Goal: Task Accomplishment & Management: Complete application form

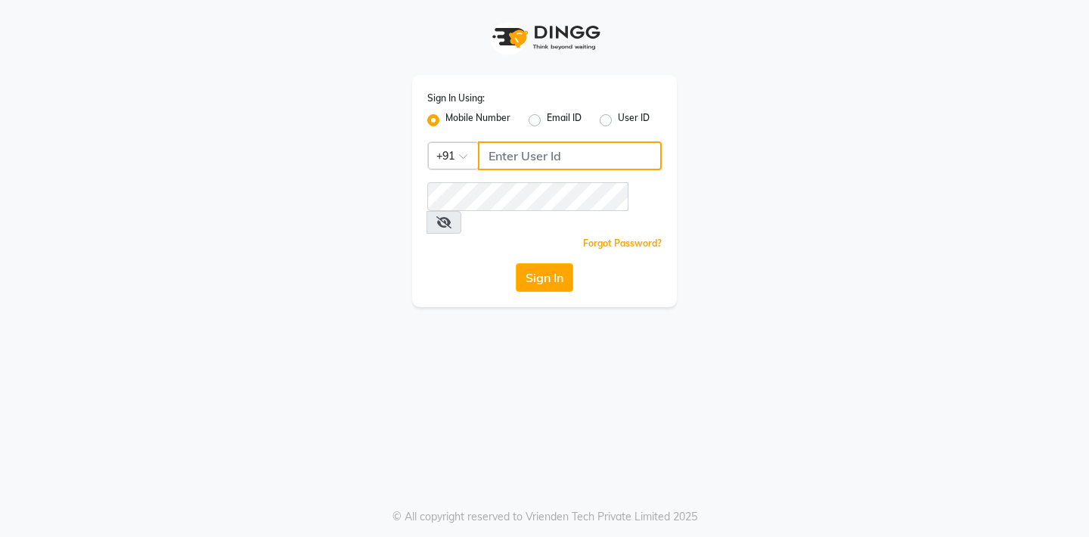
click at [552, 158] on input "Username" at bounding box center [570, 155] width 184 height 29
type input "7814926454"
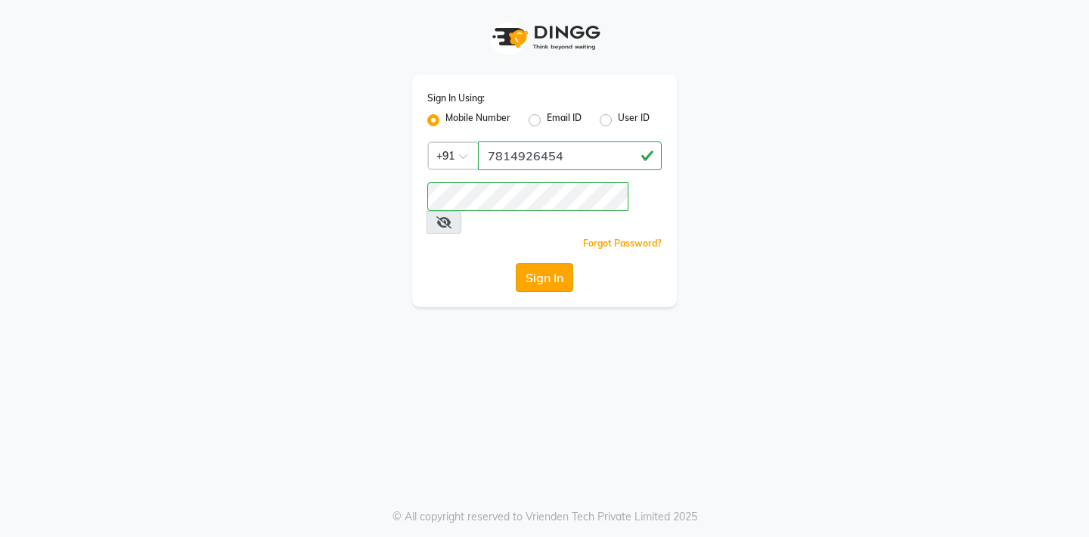
click at [544, 263] on button "Sign In" at bounding box center [544, 277] width 57 height 29
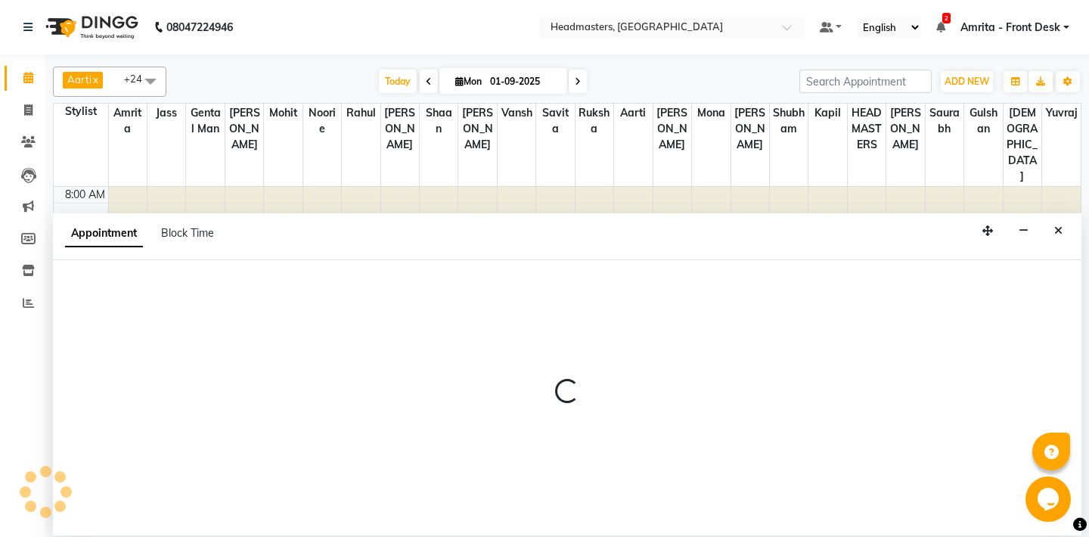
select select "60721"
select select "tentative"
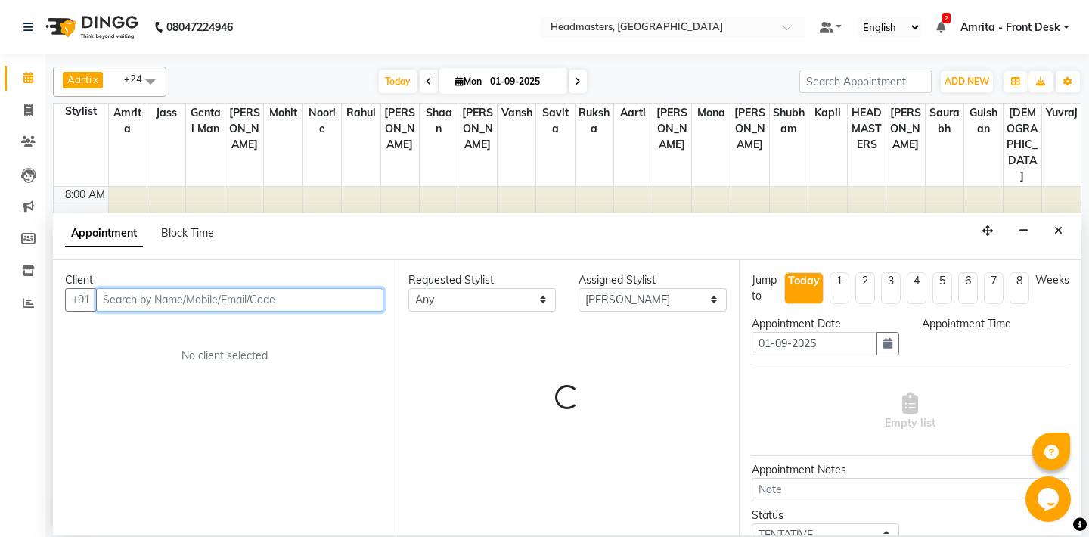
select select "570"
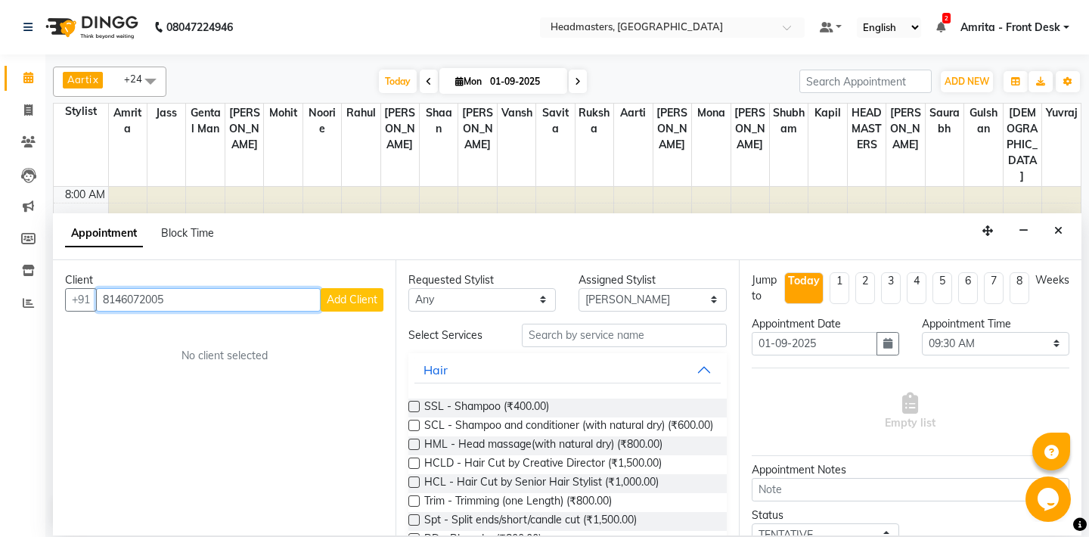
type input "8146072005"
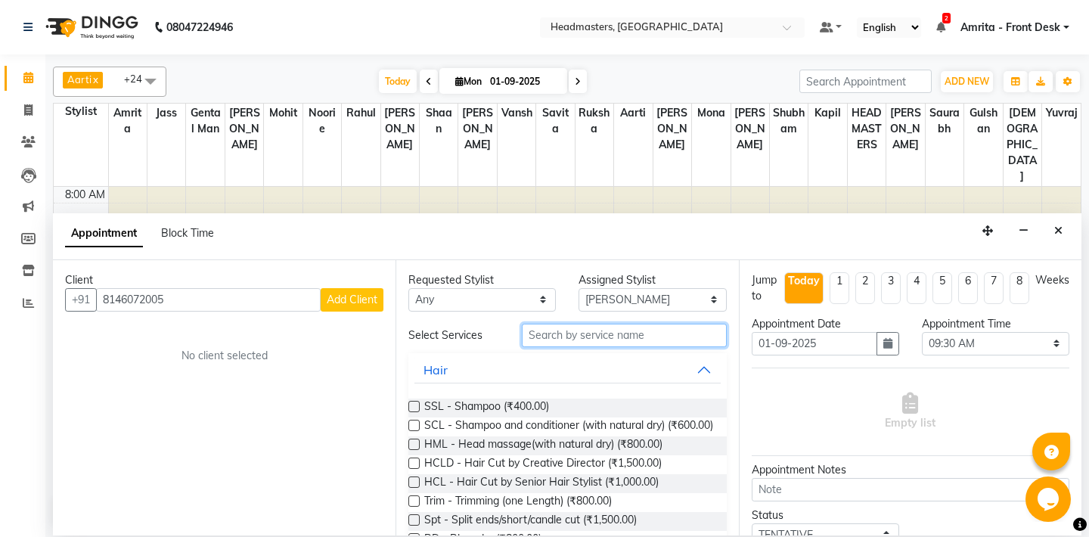
click at [569, 340] on input "text" at bounding box center [624, 335] width 204 height 23
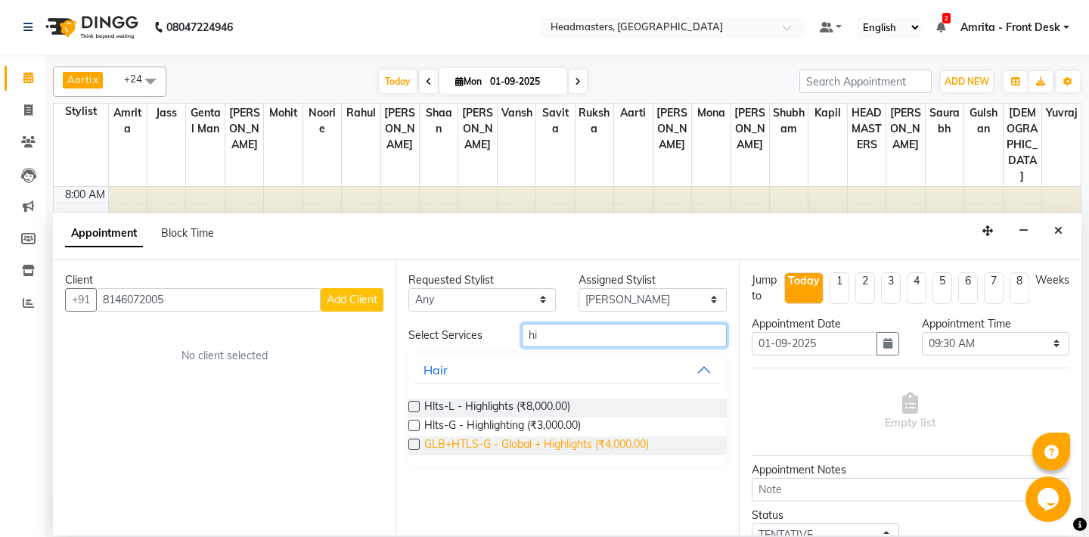
type input "h"
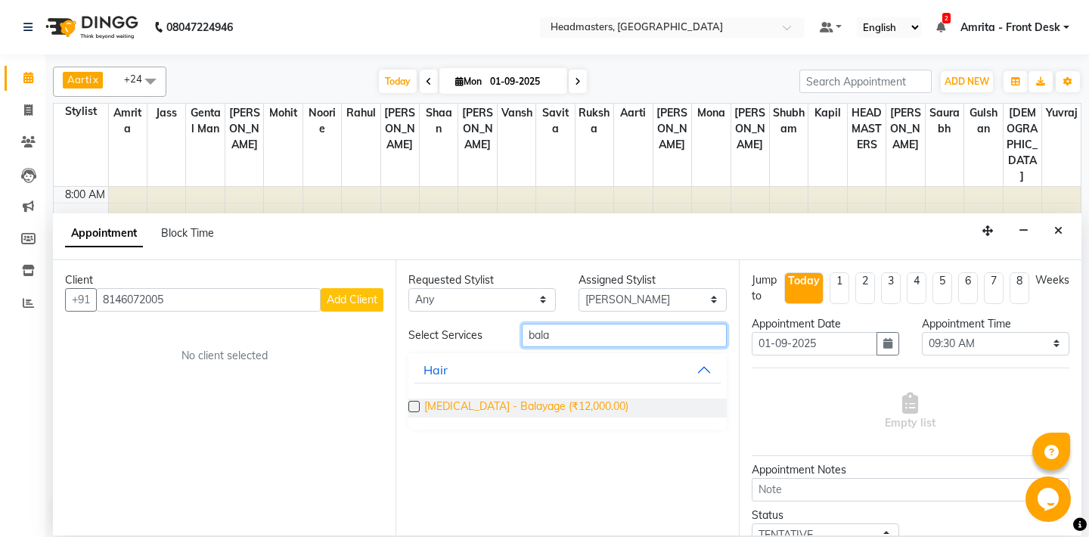
type input "bala"
click at [522, 402] on span "[MEDICAL_DATA] - Balayage (₹12,000.00)" at bounding box center [526, 408] width 204 height 19
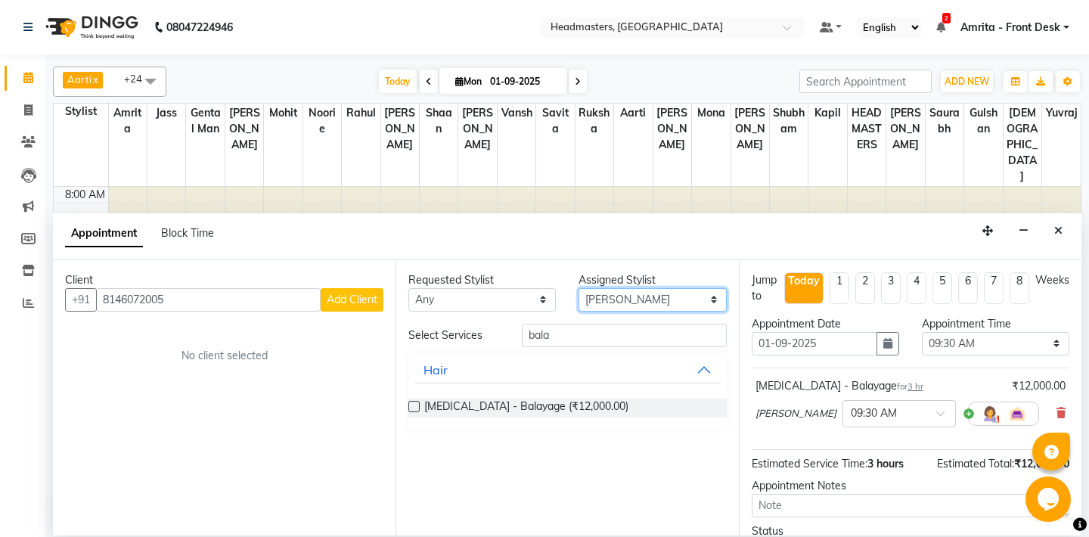
click at [579, 288] on select "Select [PERSON_NAME] Amrita [PERSON_NAME] Gental Man Gulshan HEADMASTERS [PERSO…" at bounding box center [652, 299] width 147 height 23
click option "[PERSON_NAME]" at bounding box center [0, 0] width 0 height 0
click at [417, 405] on label at bounding box center [413, 406] width 11 height 11
click at [417, 405] on input "checkbox" at bounding box center [413, 408] width 10 height 10
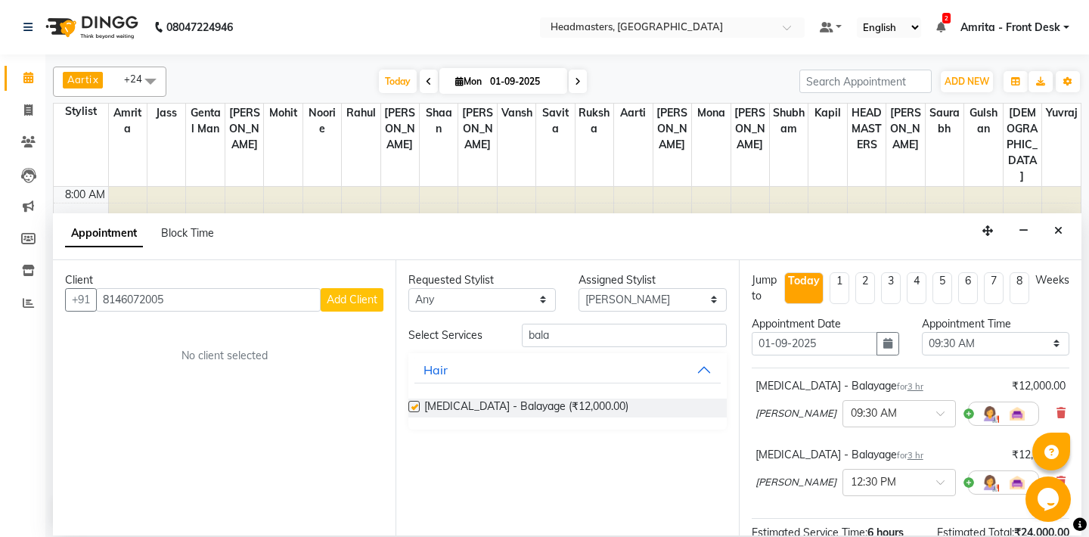
checkbox input "false"
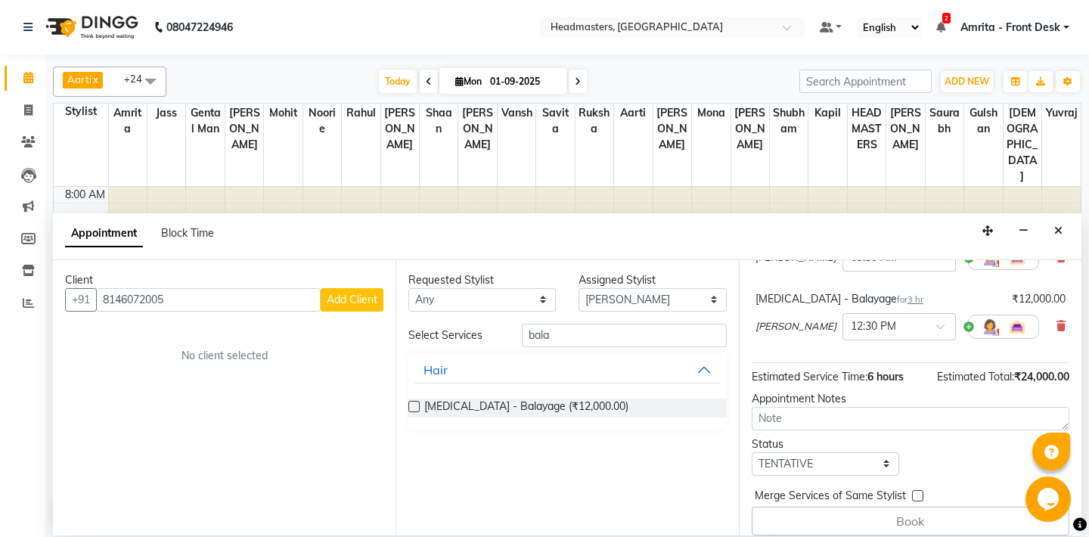
scroll to position [166, 0]
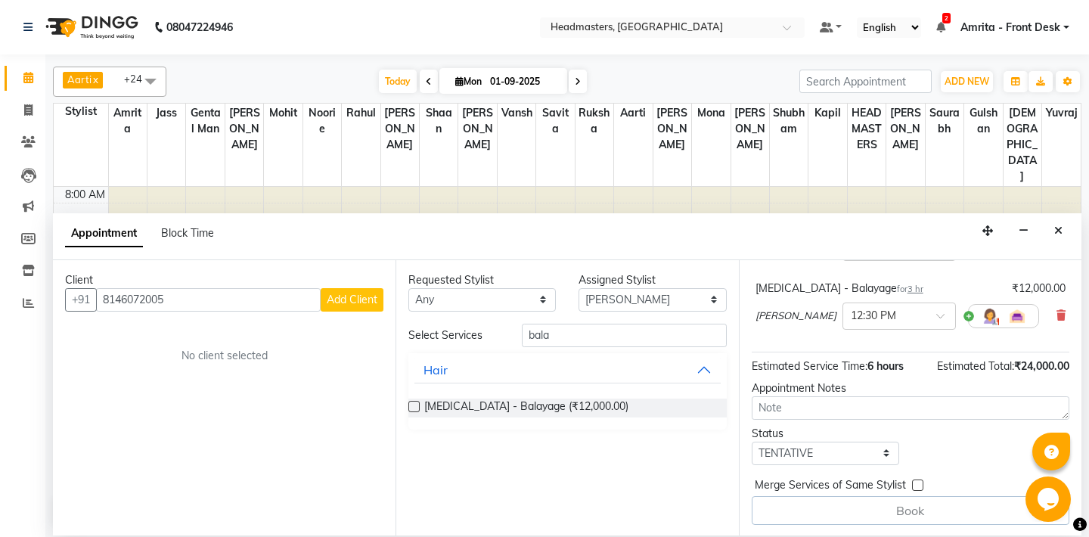
click at [904, 509] on div "Book" at bounding box center [911, 510] width 318 height 29
click at [917, 480] on label at bounding box center [917, 485] width 11 height 11
click at [917, 482] on input "checkbox" at bounding box center [917, 487] width 10 height 10
checkbox input "true"
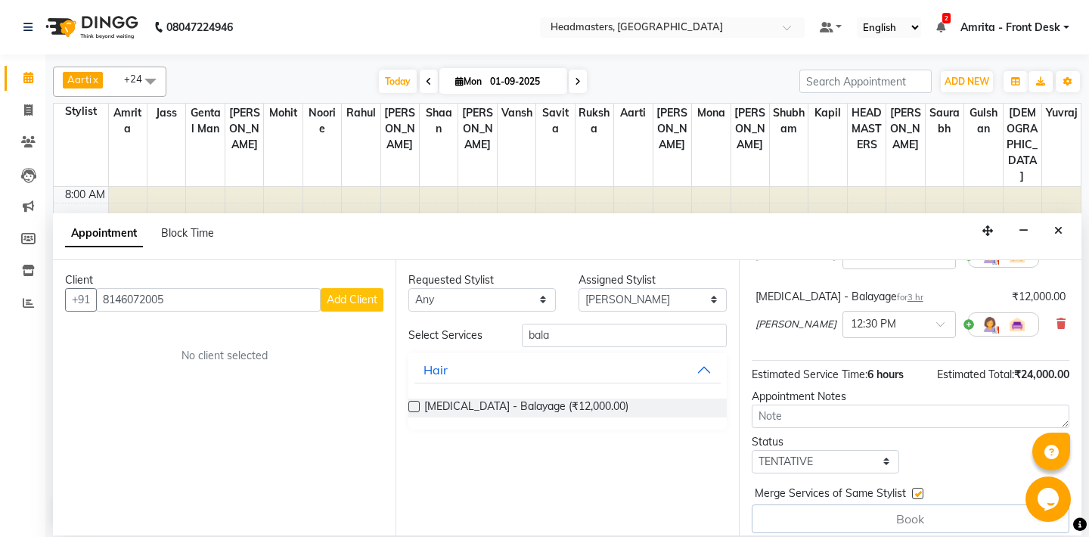
scroll to position [163, 0]
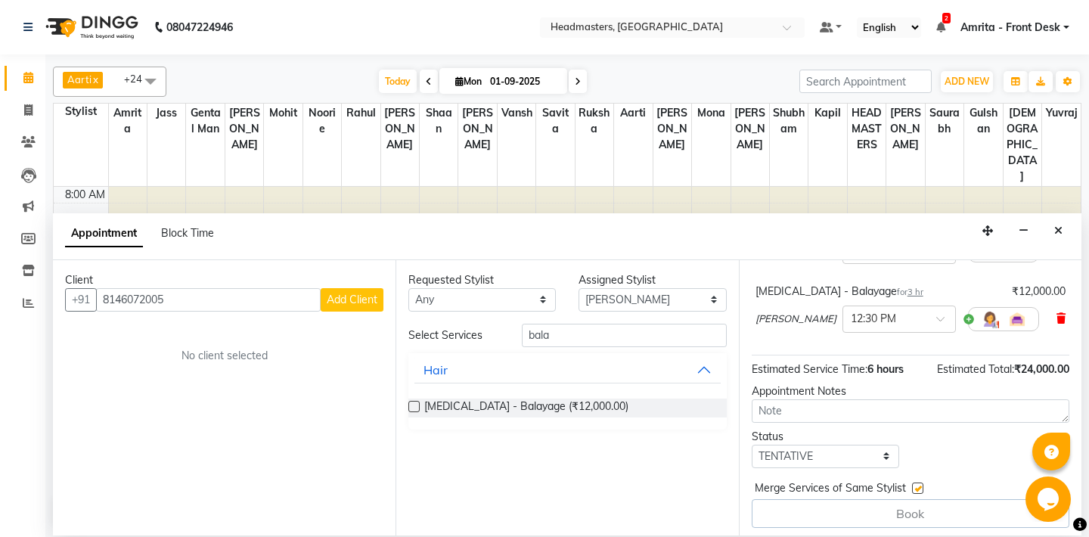
click at [1061, 317] on icon at bounding box center [1061, 318] width 9 height 11
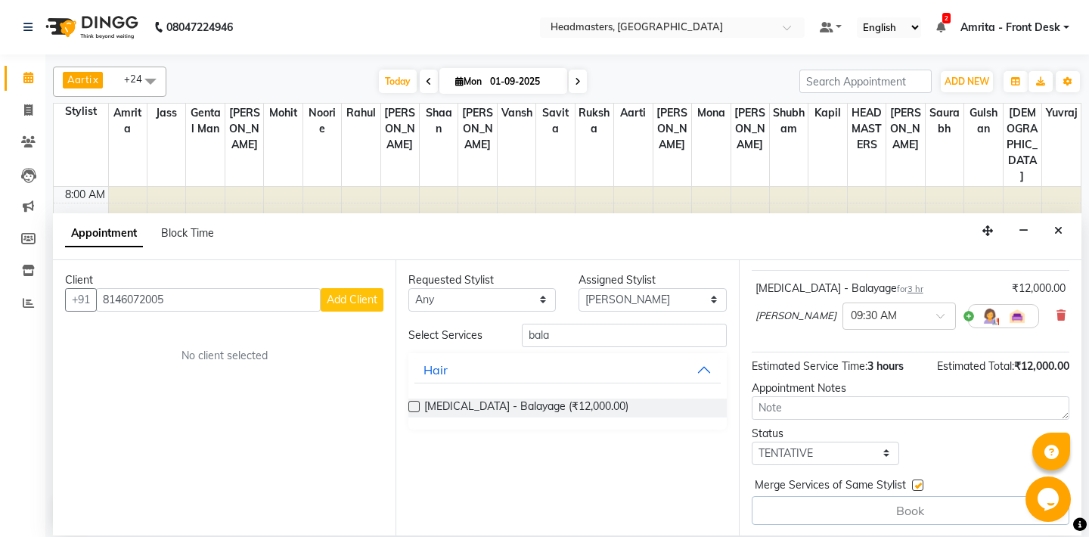
scroll to position [0, 0]
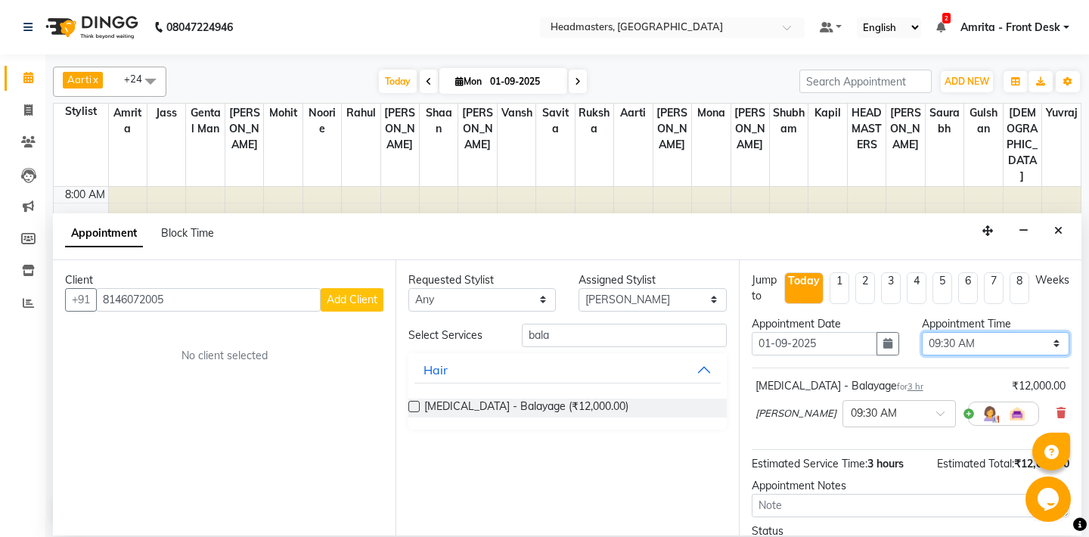
click at [922, 332] on select "Select 09:00 AM 09:15 AM 09:30 AM 09:45 AM 10:00 AM 10:15 AM 10:30 AM 10:45 AM …" at bounding box center [995, 343] width 147 height 23
click at [895, 359] on div "Appointment Date [DATE]" at bounding box center [825, 341] width 170 height 51
click at [1064, 233] on button "Close" at bounding box center [1058, 230] width 22 height 23
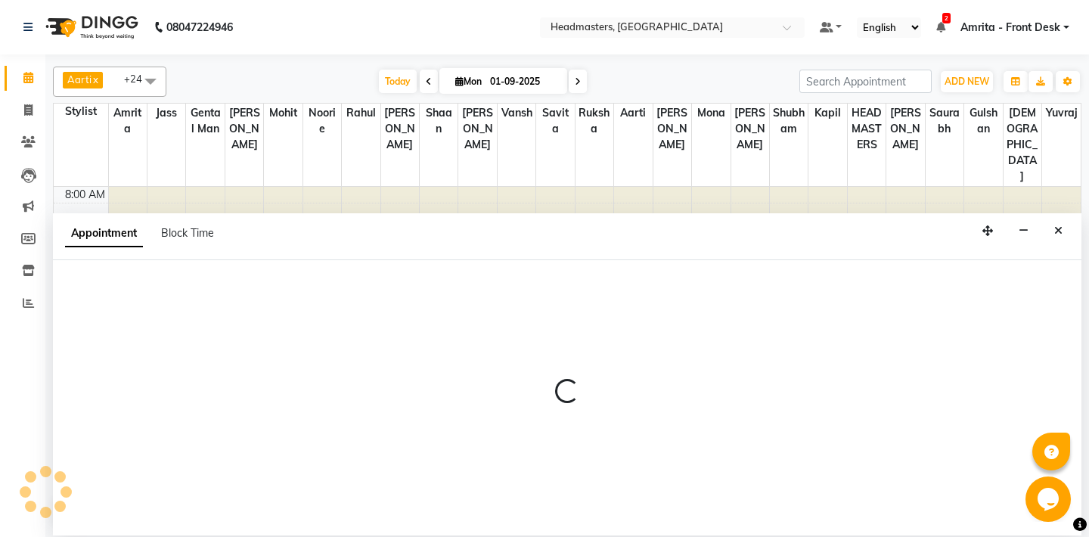
select select "60721"
select select "tentative"
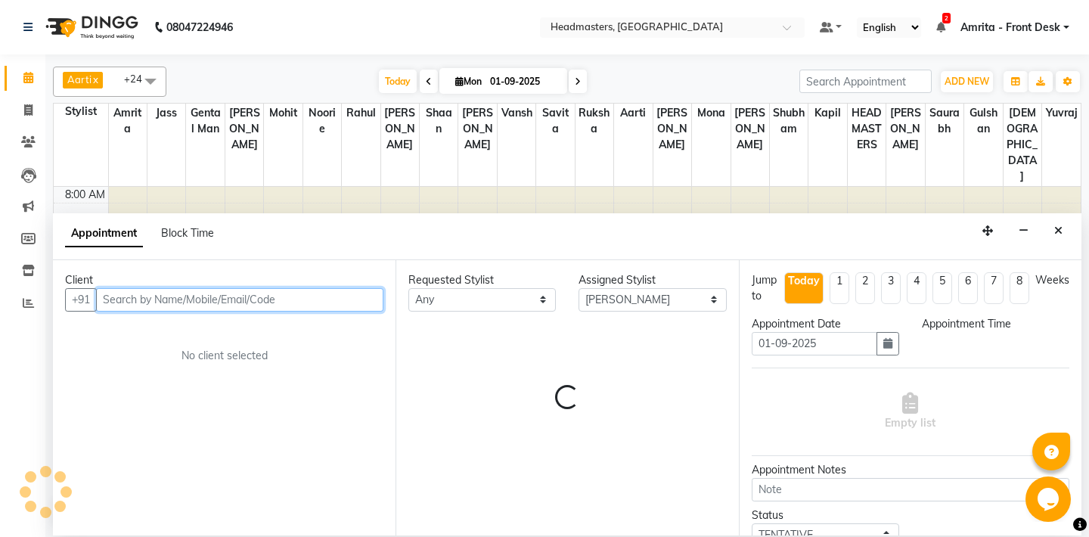
select select "600"
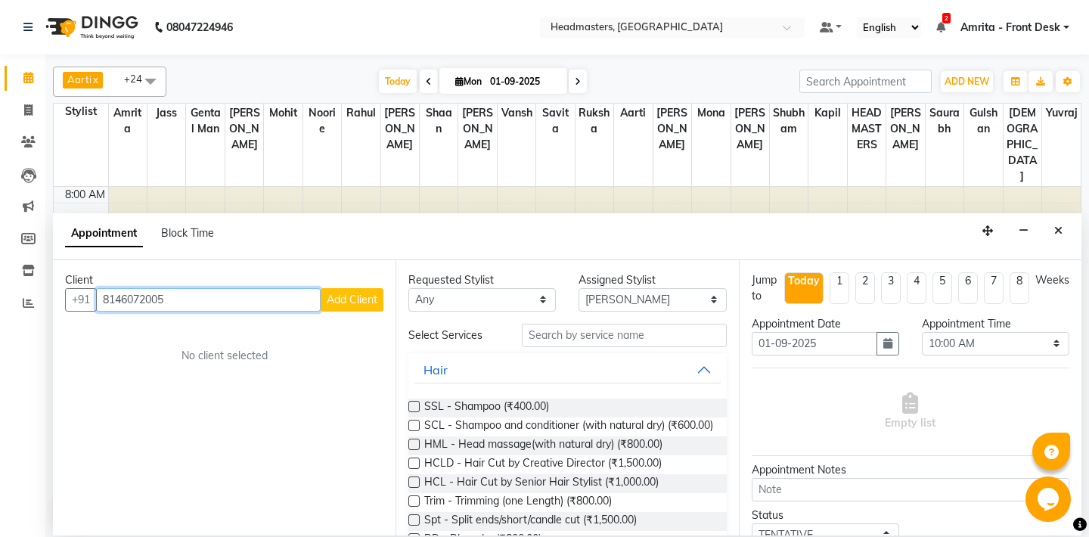
type input "8146072005"
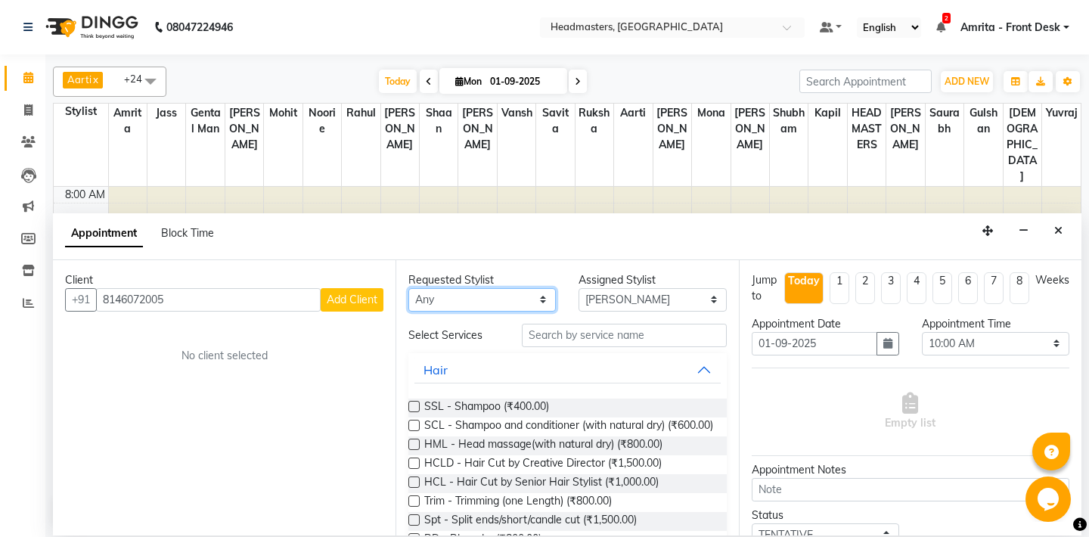
click at [408, 288] on select "Any [PERSON_NAME] Amrita [PERSON_NAME] Gental Man Gulshan HEADMASTERS [PERSON_N…" at bounding box center [481, 299] width 147 height 23
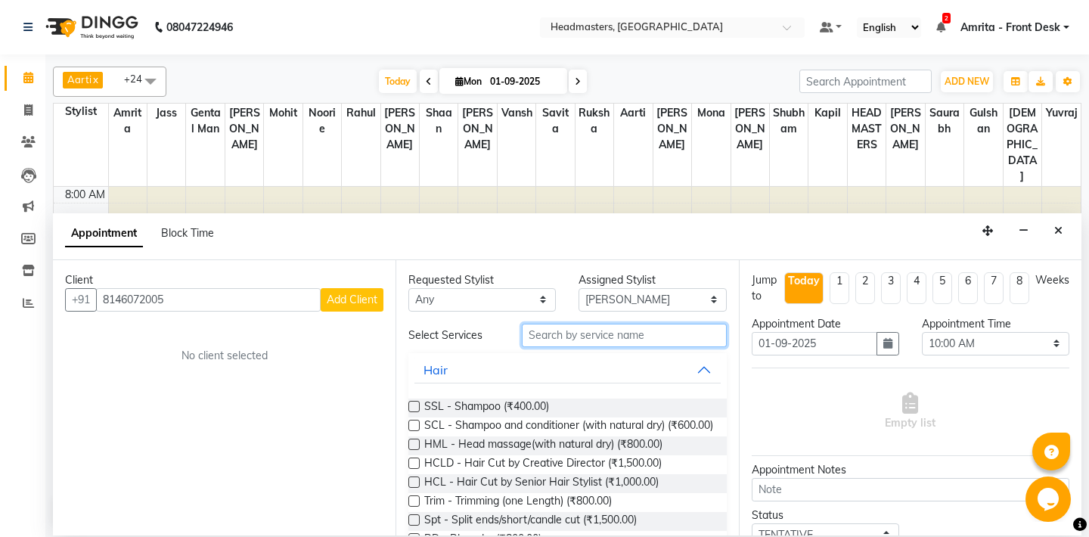
click at [661, 329] on input "text" at bounding box center [624, 335] width 204 height 23
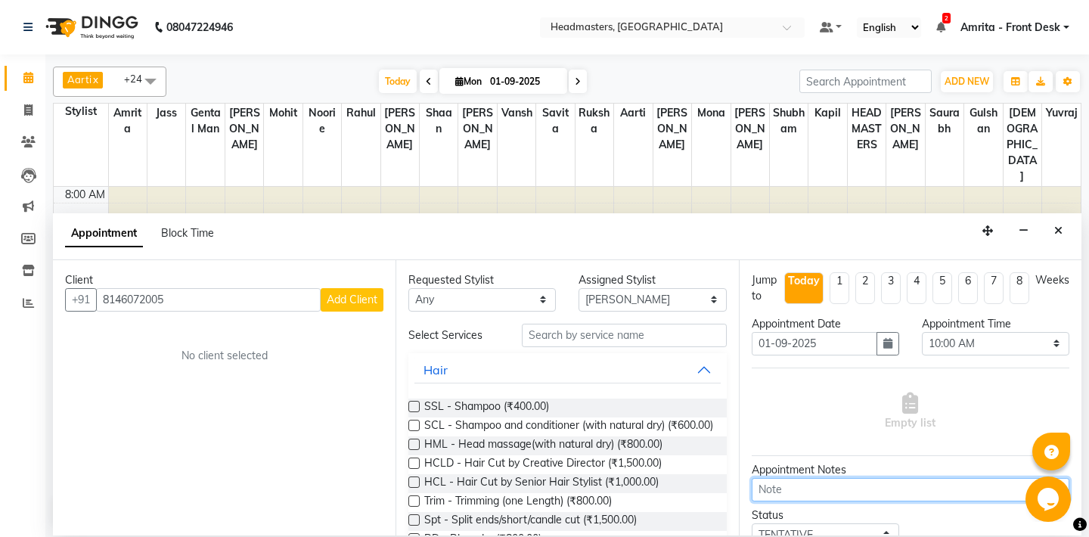
click at [810, 489] on textarea at bounding box center [911, 489] width 318 height 23
type textarea "emanpreet"
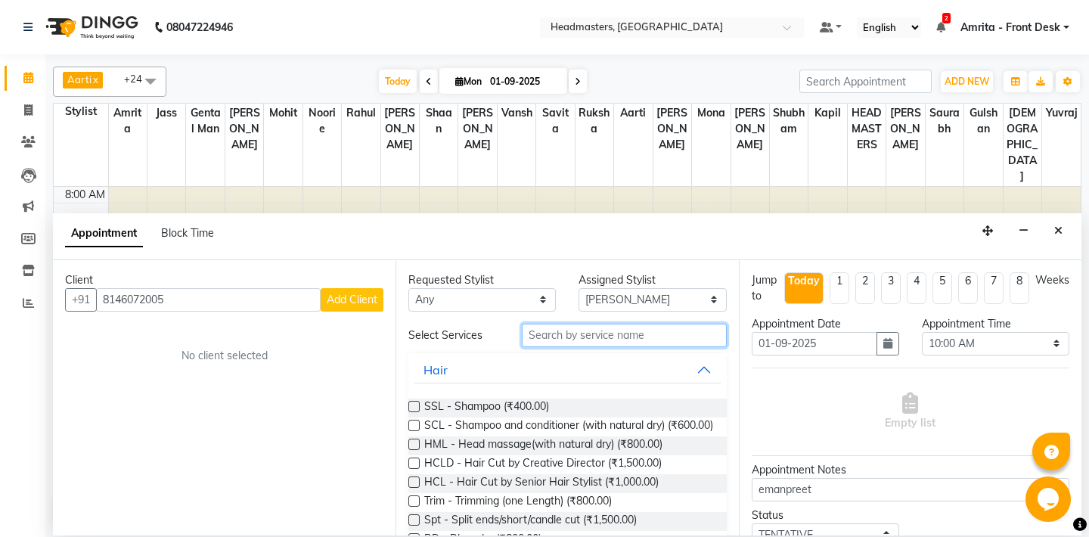
click at [578, 337] on input "text" at bounding box center [624, 335] width 204 height 23
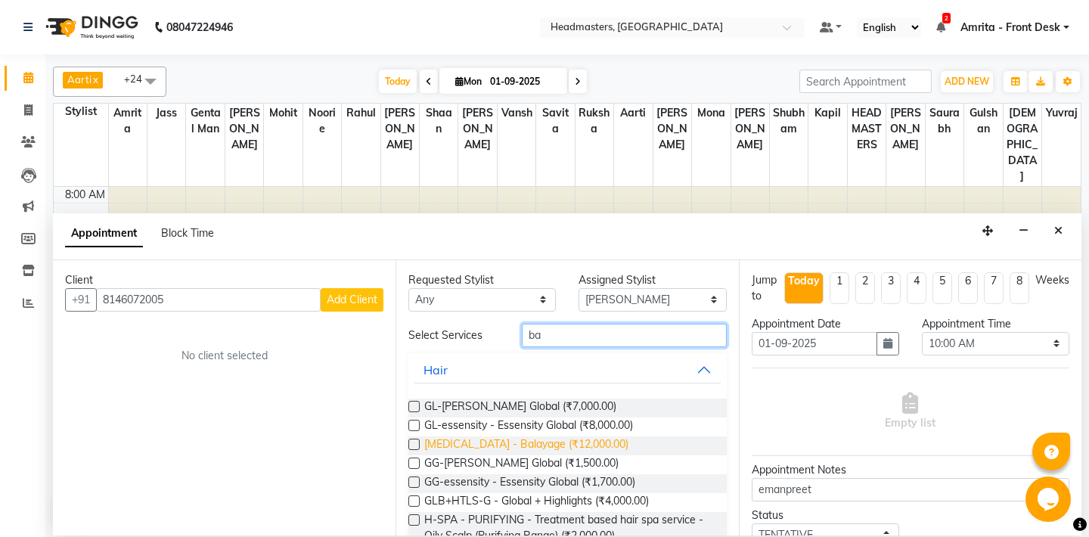
type input "ba"
click at [499, 443] on span "[MEDICAL_DATA] - Balayage (₹12,000.00)" at bounding box center [526, 445] width 204 height 19
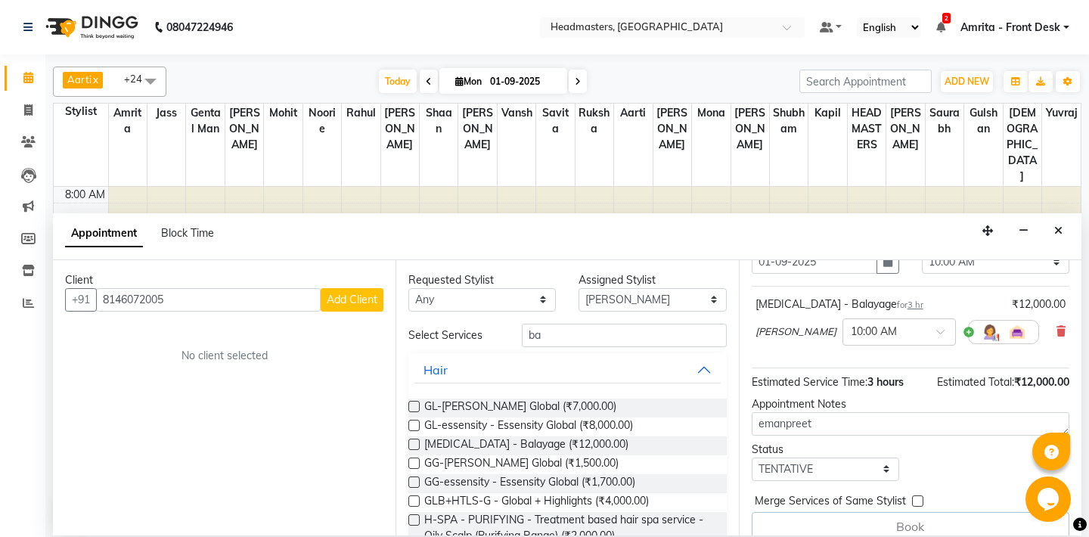
scroll to position [98, 0]
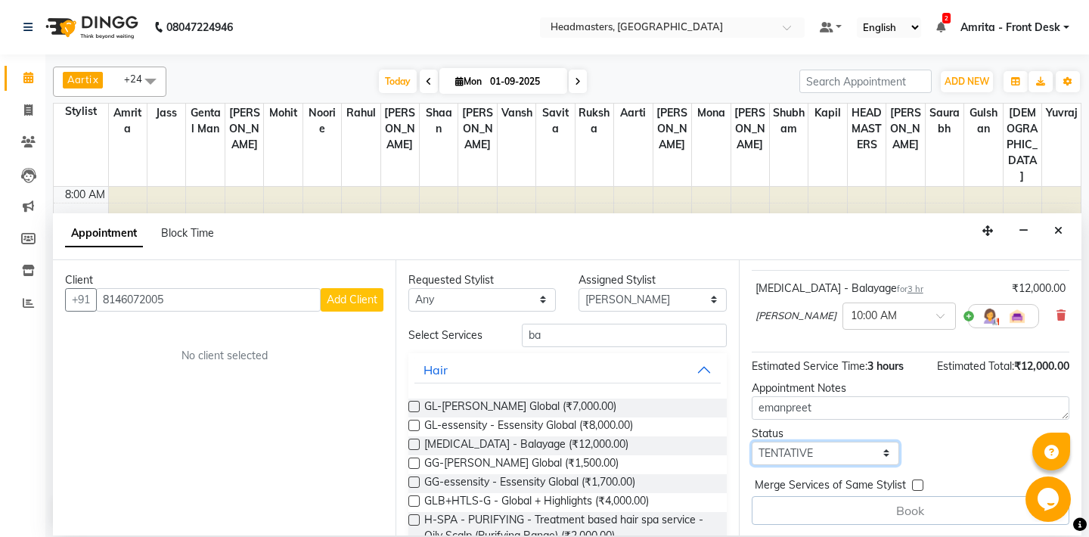
click at [752, 442] on select "Select TENTATIVE CONFIRM CHECK-IN UPCOMING" at bounding box center [825, 453] width 147 height 23
click at [868, 462] on select "Select TENTATIVE CONFIRM CHECK-IN UPCOMING" at bounding box center [825, 453] width 147 height 23
click at [919, 507] on div "Book" at bounding box center [911, 510] width 318 height 29
click at [493, 446] on span "[MEDICAL_DATA] - Balayage (₹12,000.00)" at bounding box center [526, 445] width 204 height 19
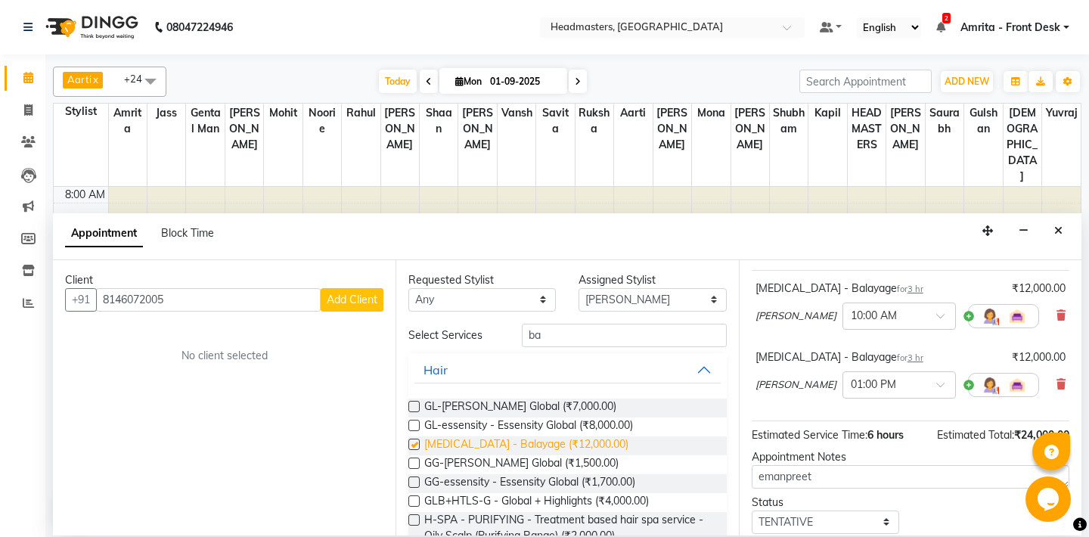
checkbox input "false"
click at [1065, 383] on icon at bounding box center [1061, 384] width 9 height 11
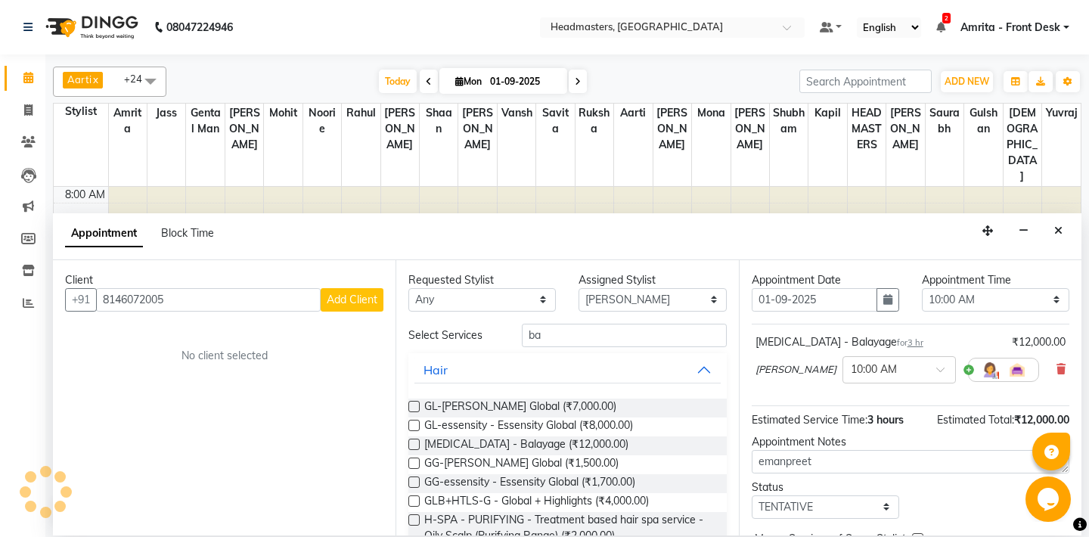
scroll to position [0, 0]
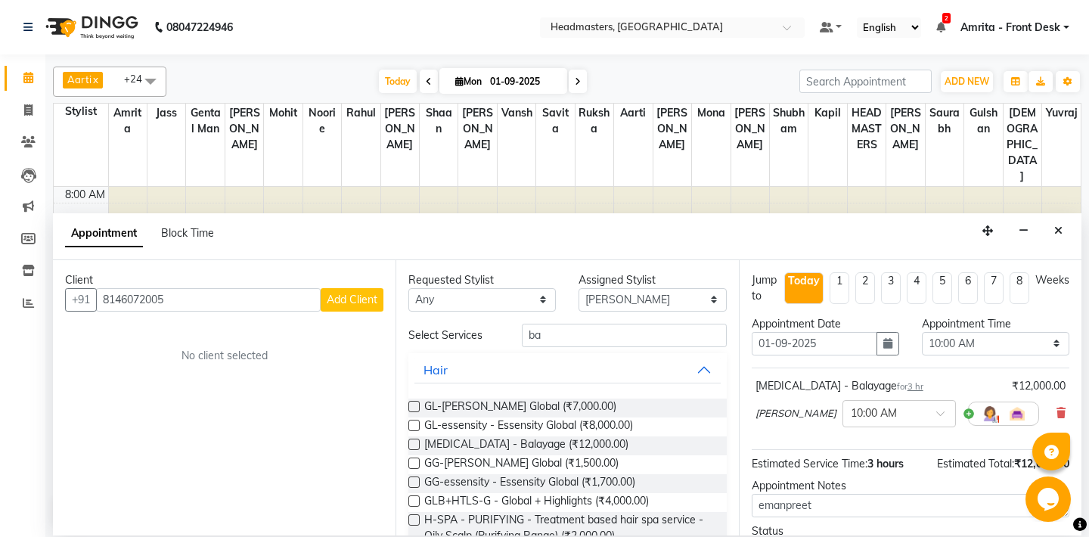
click at [342, 301] on span "Add Client" at bounding box center [352, 300] width 51 height 14
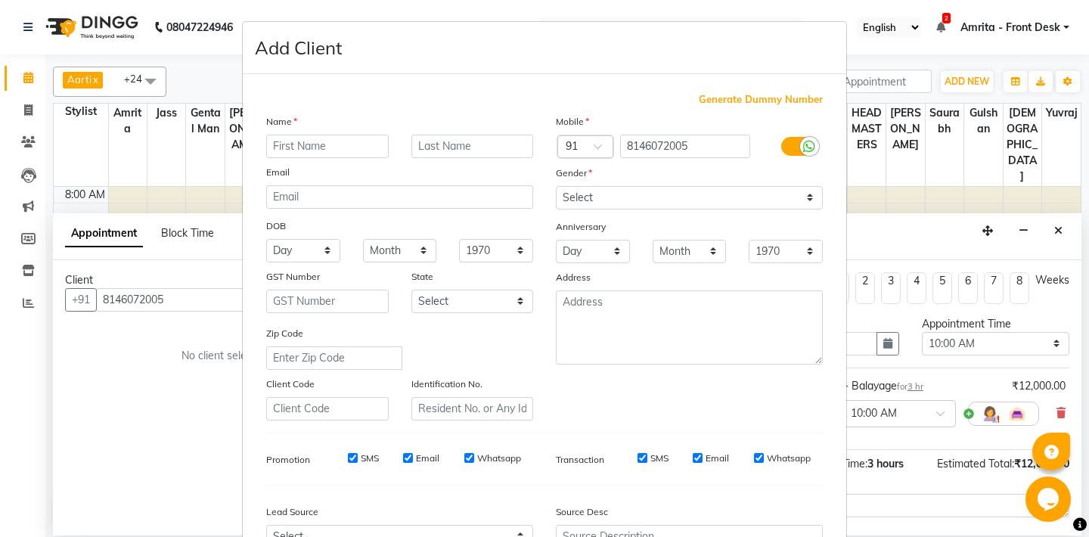
type input "e"
type input "EMANPREET"
click at [556, 186] on select "Select [DEMOGRAPHIC_DATA] [DEMOGRAPHIC_DATA] Other Prefer Not To Say" at bounding box center [689, 197] width 267 height 23
select select "[DEMOGRAPHIC_DATA]"
click option "[DEMOGRAPHIC_DATA]" at bounding box center [0, 0] width 0 height 0
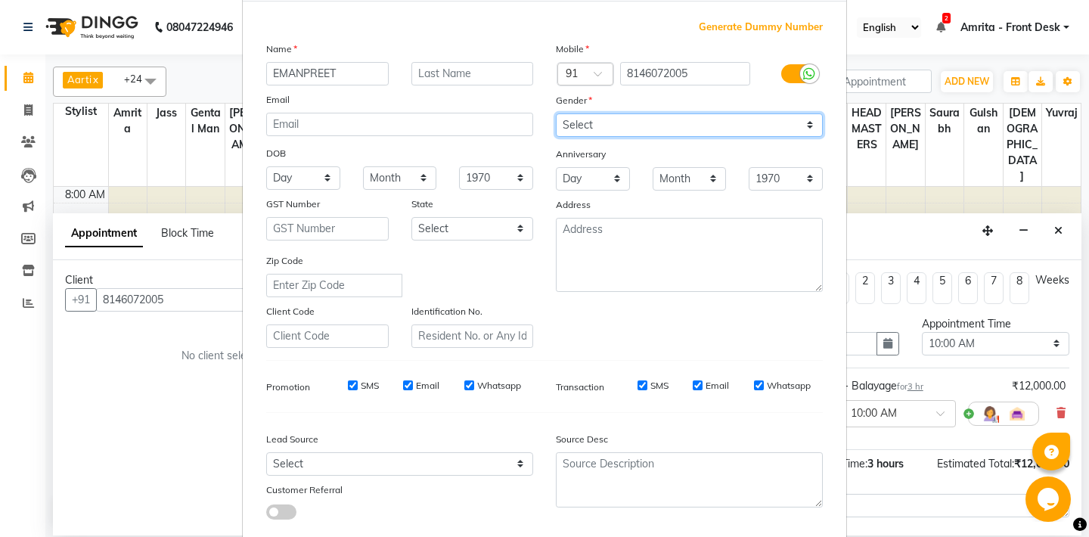
scroll to position [161, 0]
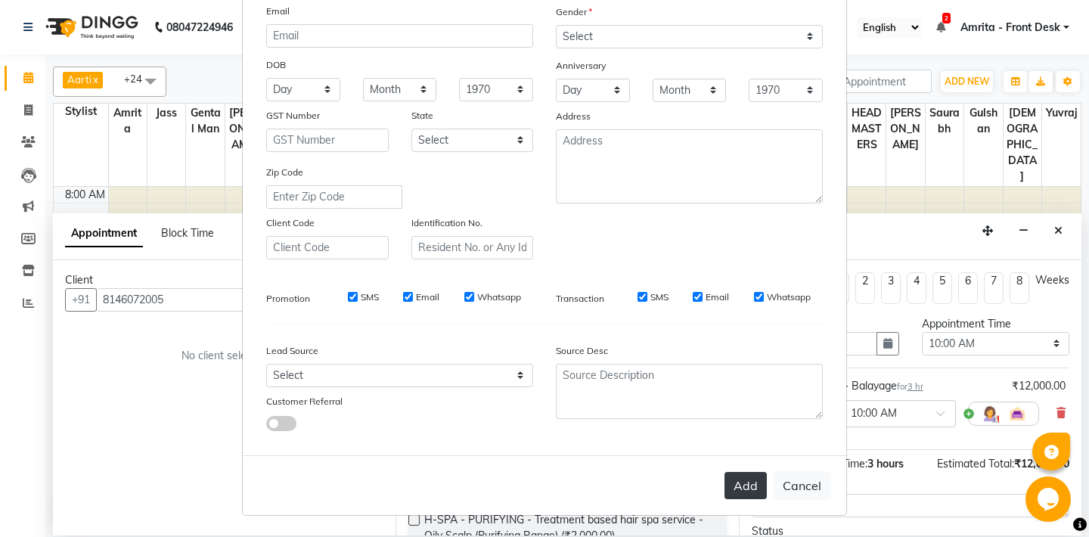
click at [746, 483] on button "Add" at bounding box center [746, 485] width 42 height 27
select select
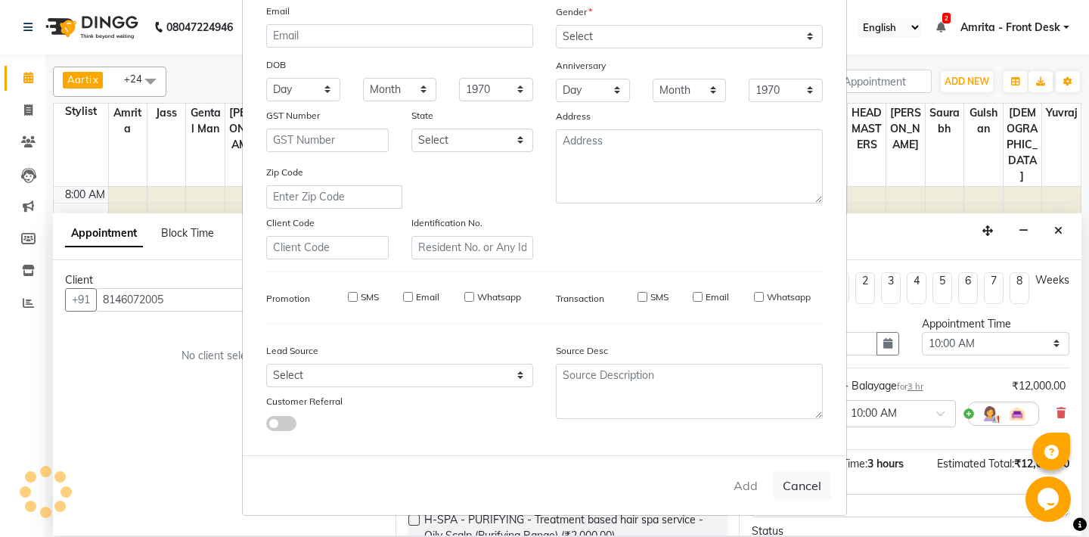
select select
checkbox input "false"
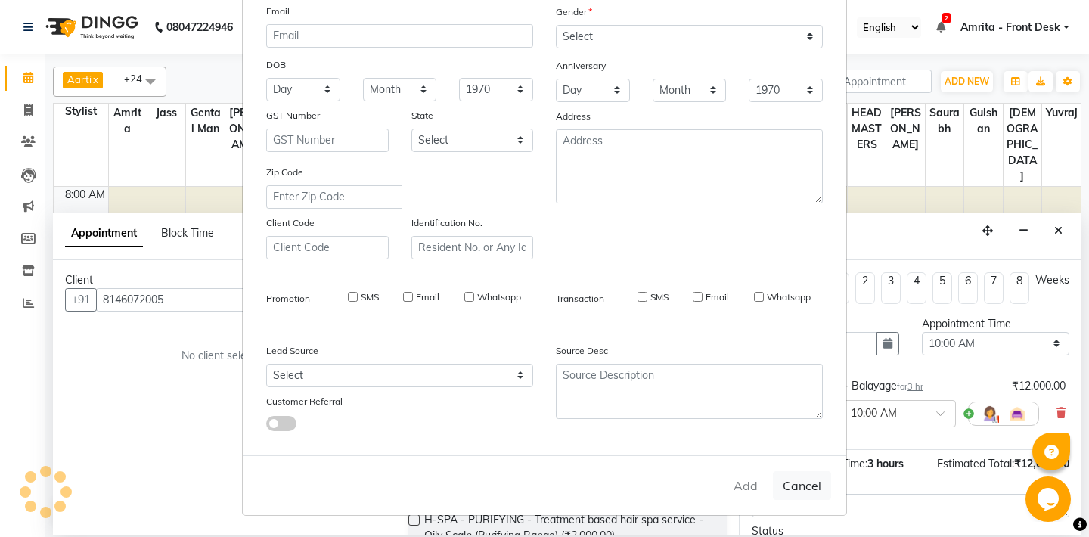
checkbox input "false"
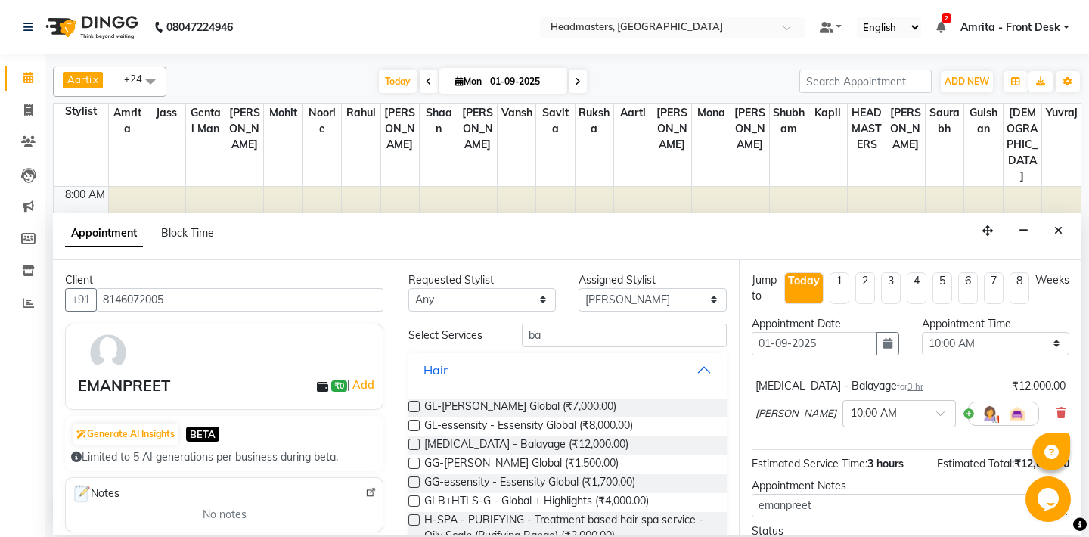
click at [237, 191] on div at bounding box center [244, 220] width 38 height 66
click at [1060, 231] on icon "Close" at bounding box center [1058, 230] width 8 height 11
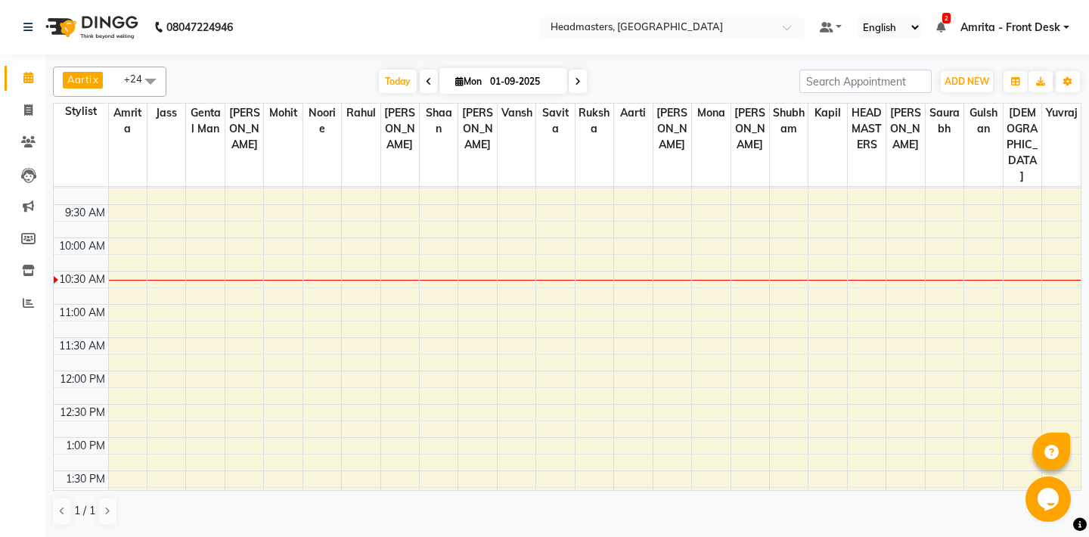
scroll to position [0, 0]
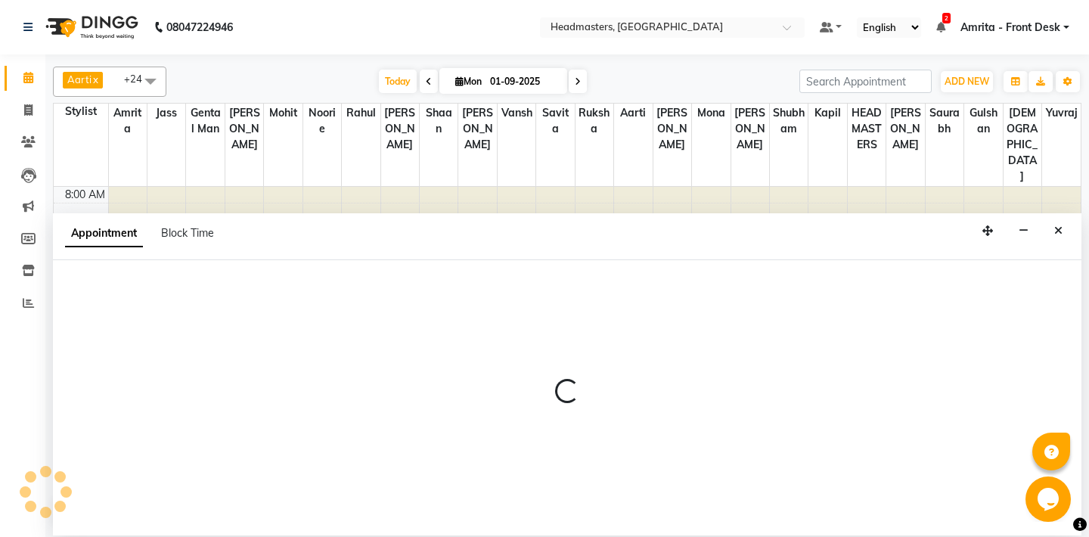
click at [242, 296] on div at bounding box center [567, 397] width 1029 height 275
select select "60721"
select select "600"
select select "tentative"
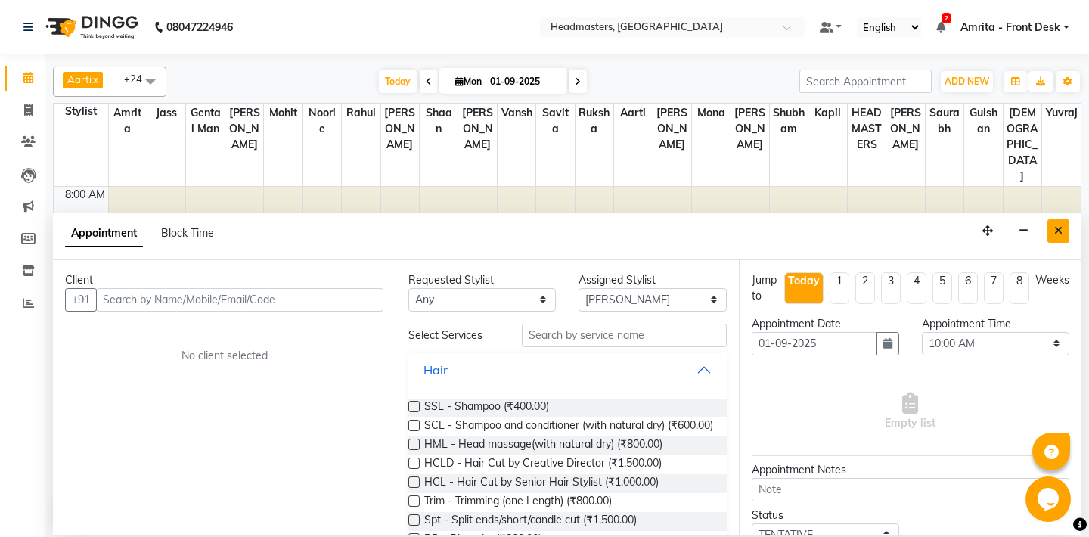
click at [1057, 231] on icon "Close" at bounding box center [1058, 230] width 8 height 11
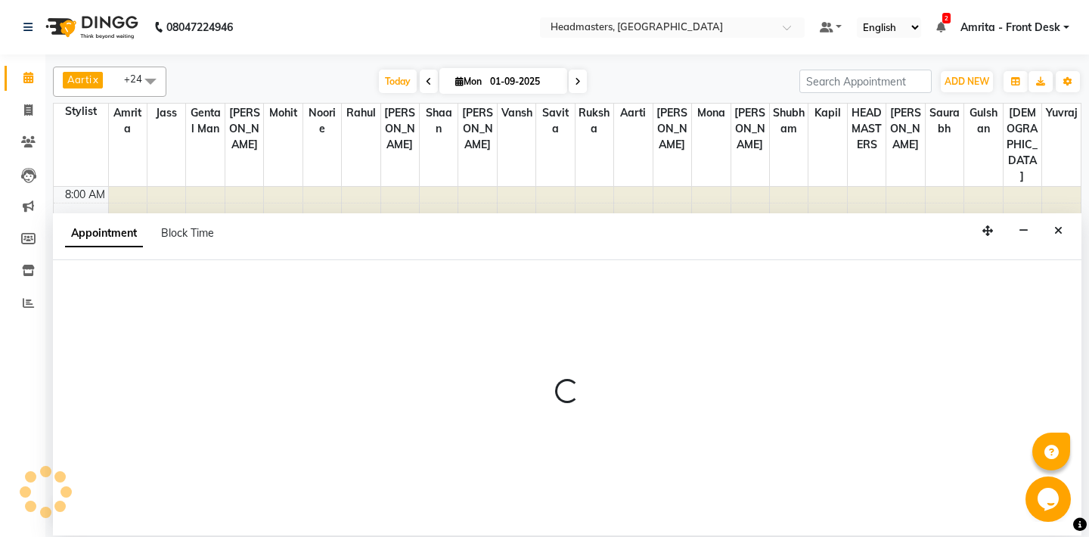
select select "60717"
select select "540"
select select "tentative"
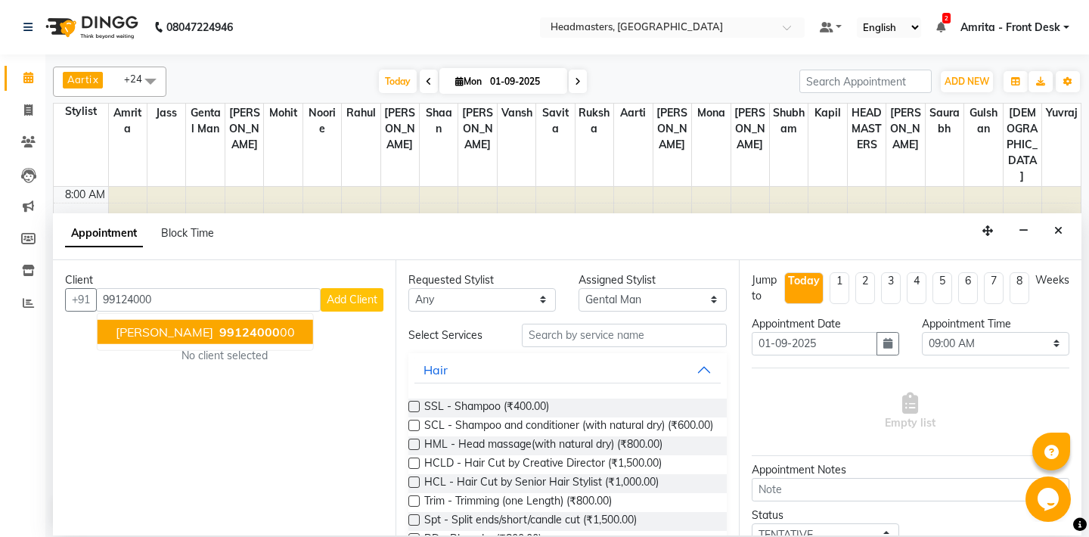
click at [231, 334] on span "99124000" at bounding box center [249, 331] width 61 height 15
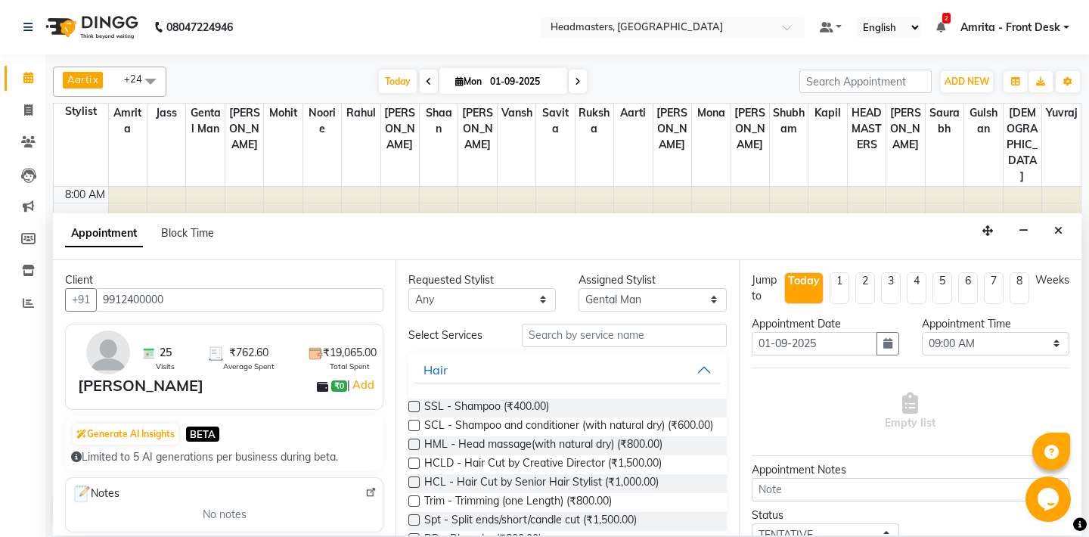
type input "9912400000"
click at [587, 338] on input "text" at bounding box center [624, 335] width 204 height 23
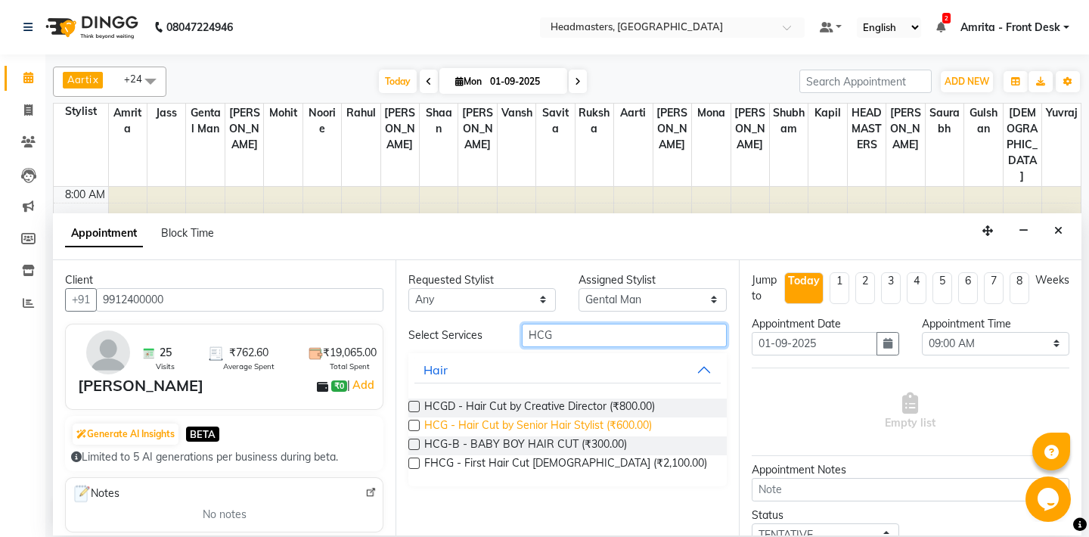
type input "HCG"
click at [580, 426] on span "HCG - Hair Cut by Senior Hair Stylist (₹600.00)" at bounding box center [538, 426] width 228 height 19
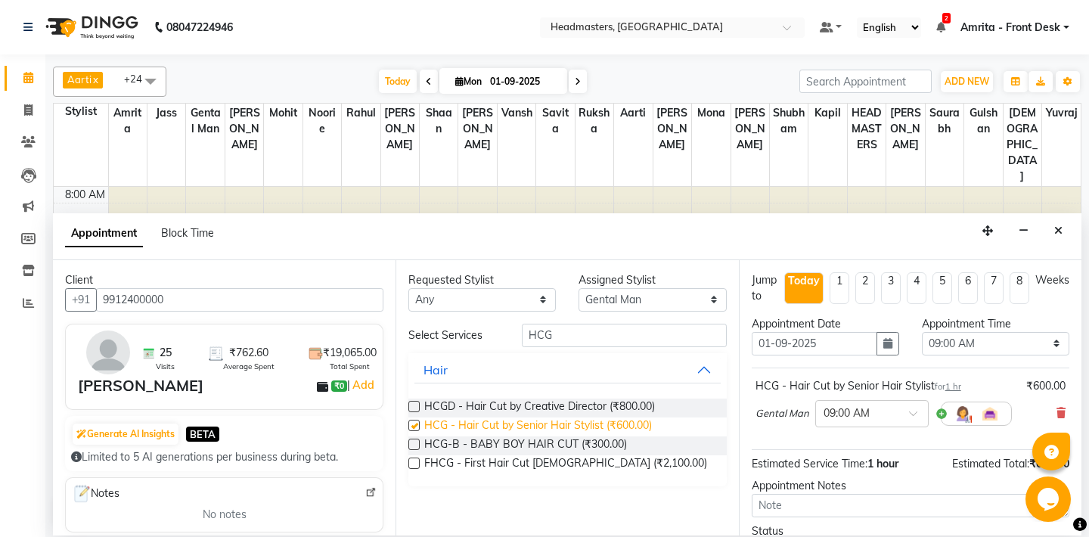
checkbox input "false"
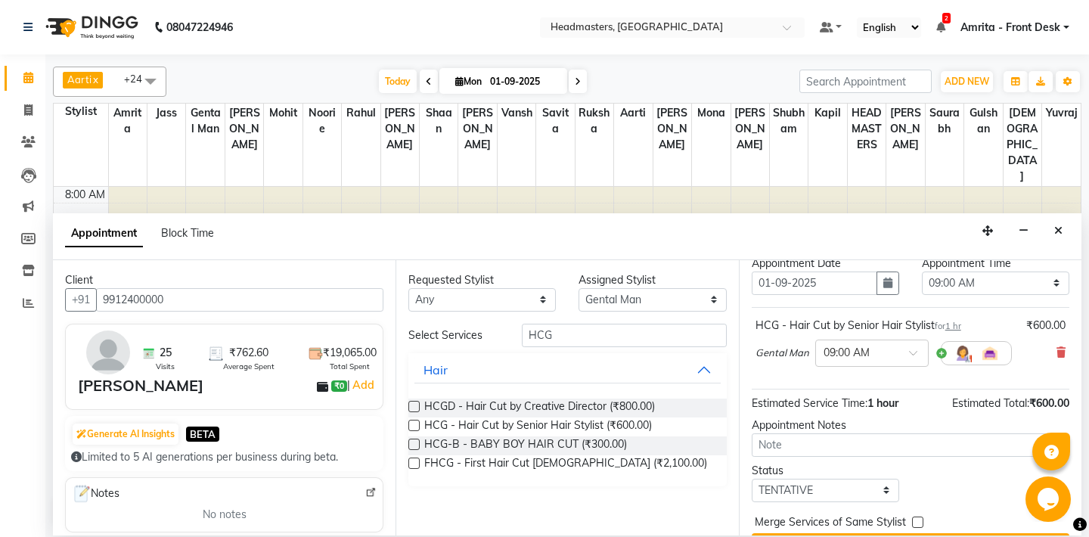
scroll to position [96, 0]
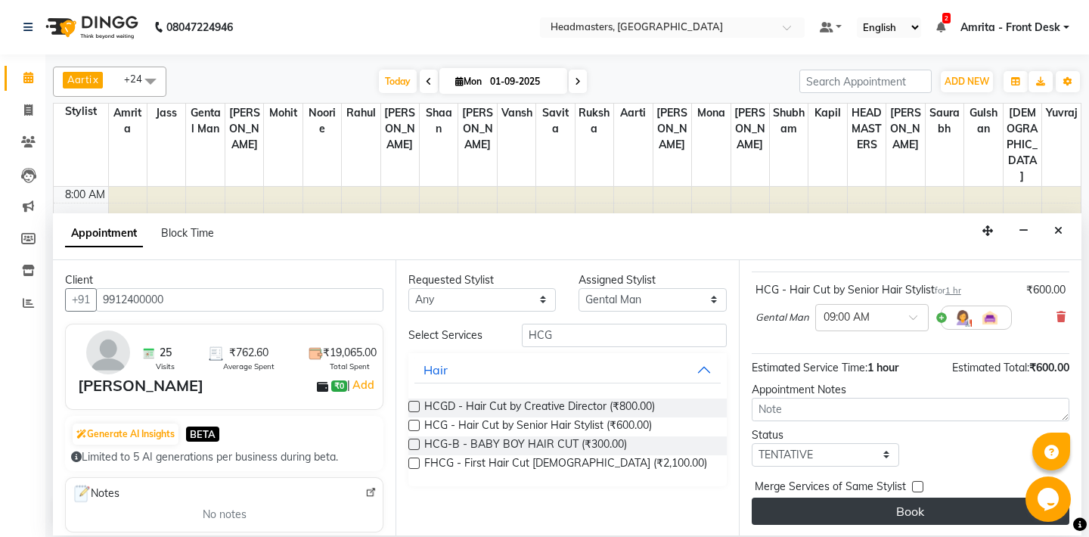
click at [871, 510] on button "Book" at bounding box center [911, 511] width 318 height 27
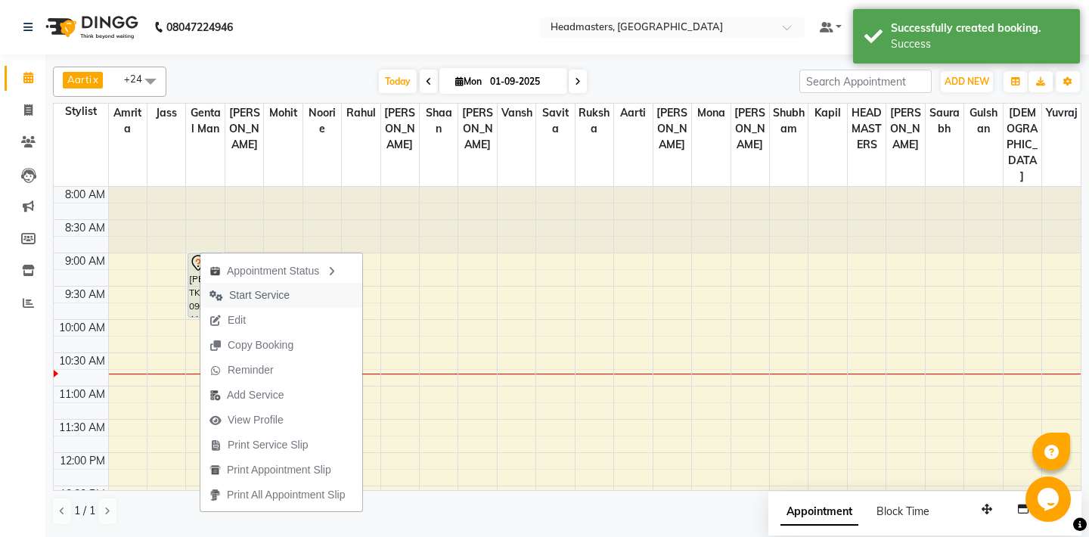
click at [272, 299] on span "Start Service" at bounding box center [259, 295] width 61 height 16
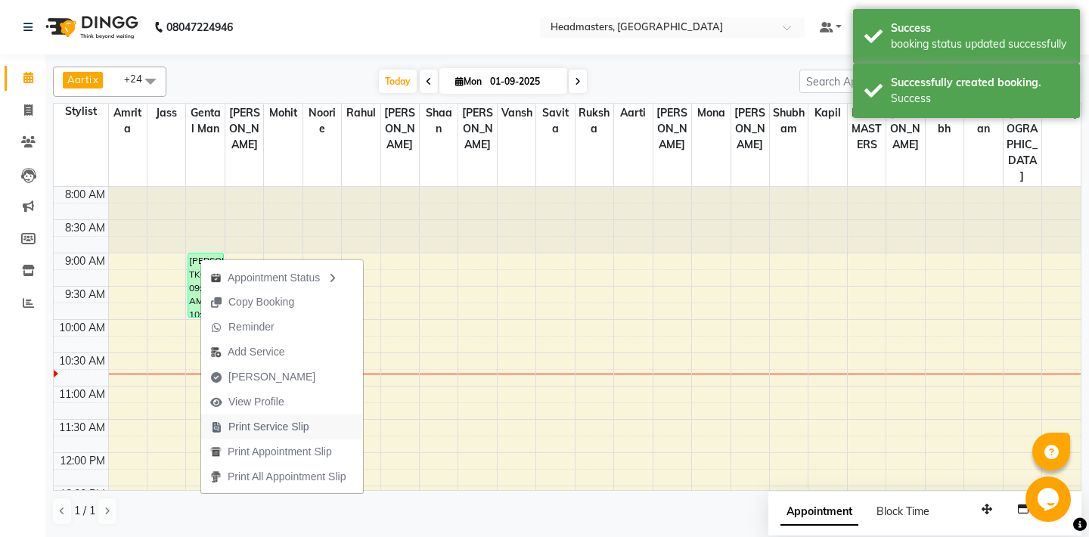
click at [256, 433] on span "Print Service Slip" at bounding box center [268, 427] width 81 height 16
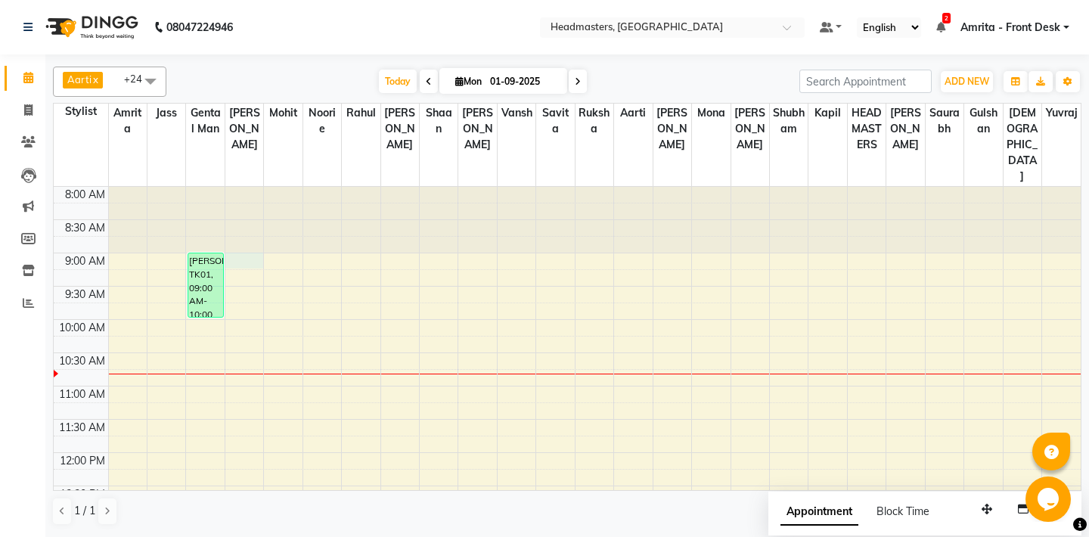
select select "60721"
select select "540"
select select "tentative"
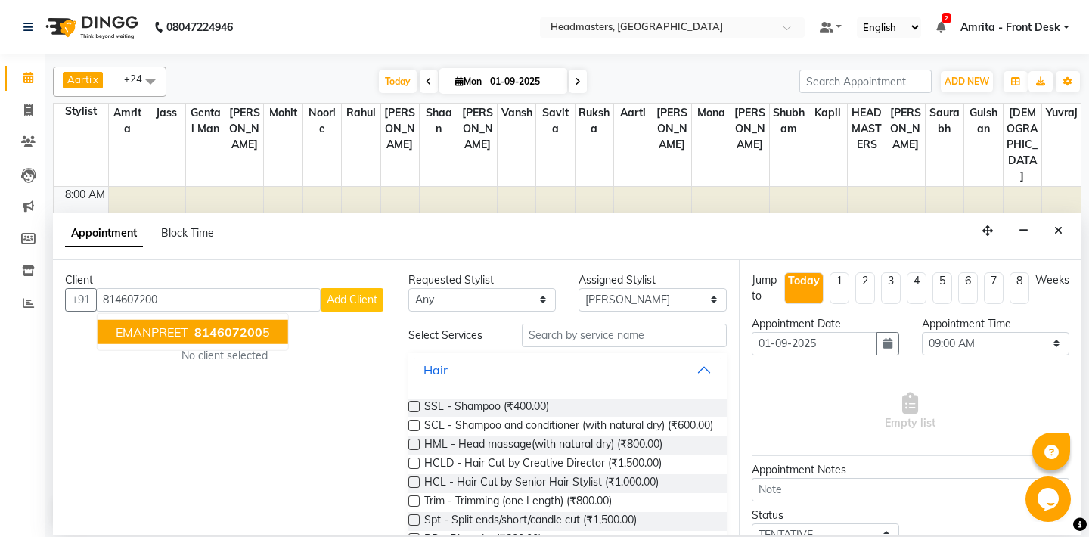
click at [222, 334] on span "814607200" at bounding box center [228, 331] width 68 height 15
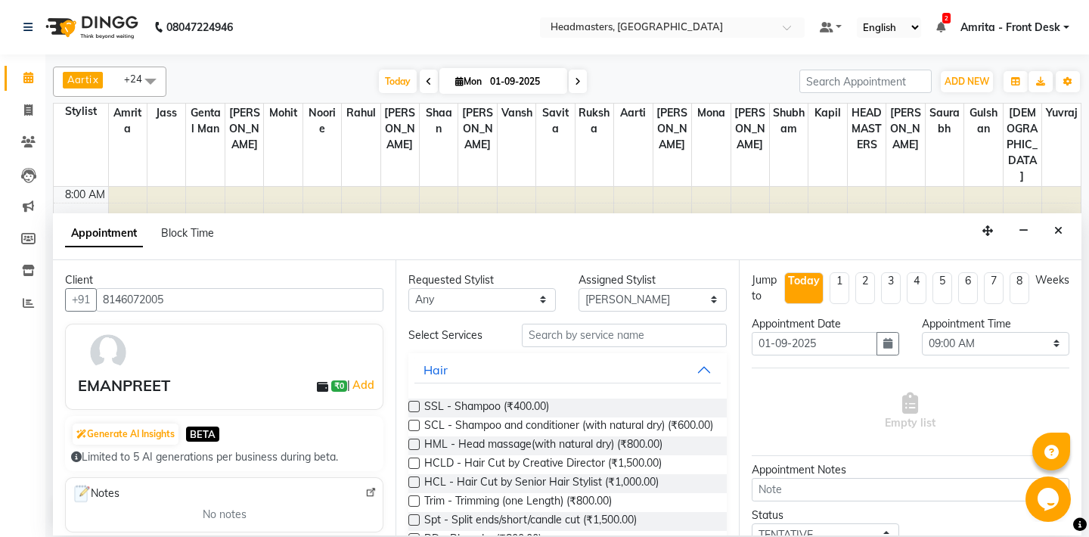
type input "8146072005"
click at [598, 339] on input "text" at bounding box center [624, 335] width 204 height 23
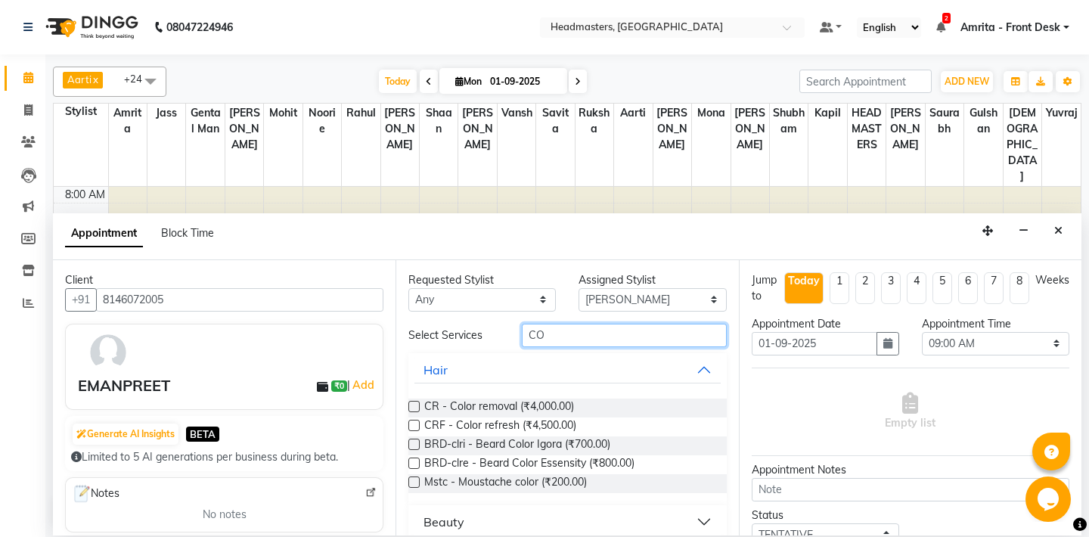
type input "C"
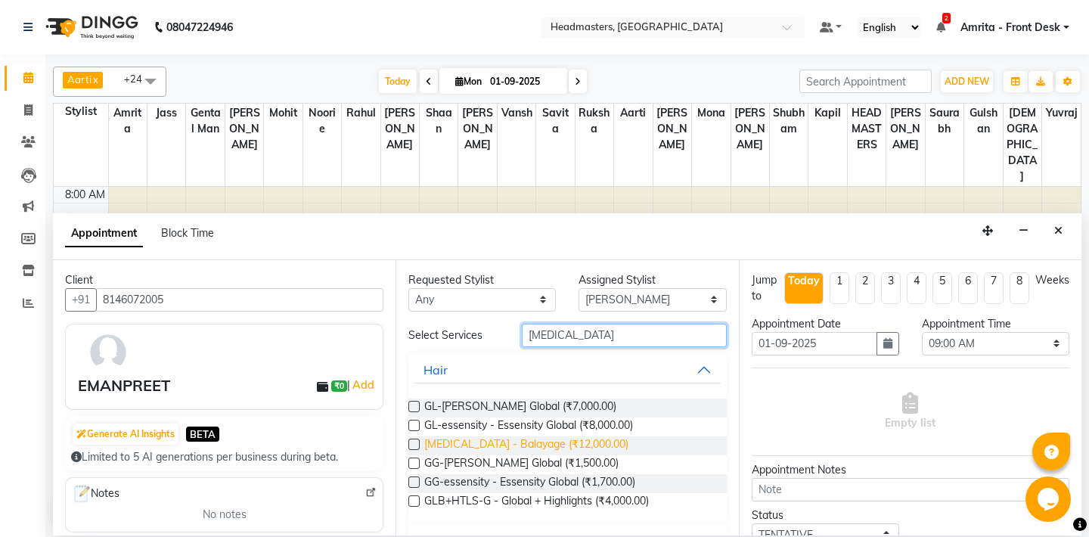
type input "[MEDICAL_DATA]"
click at [510, 443] on span "[MEDICAL_DATA] - Balayage (₹12,000.00)" at bounding box center [526, 445] width 204 height 19
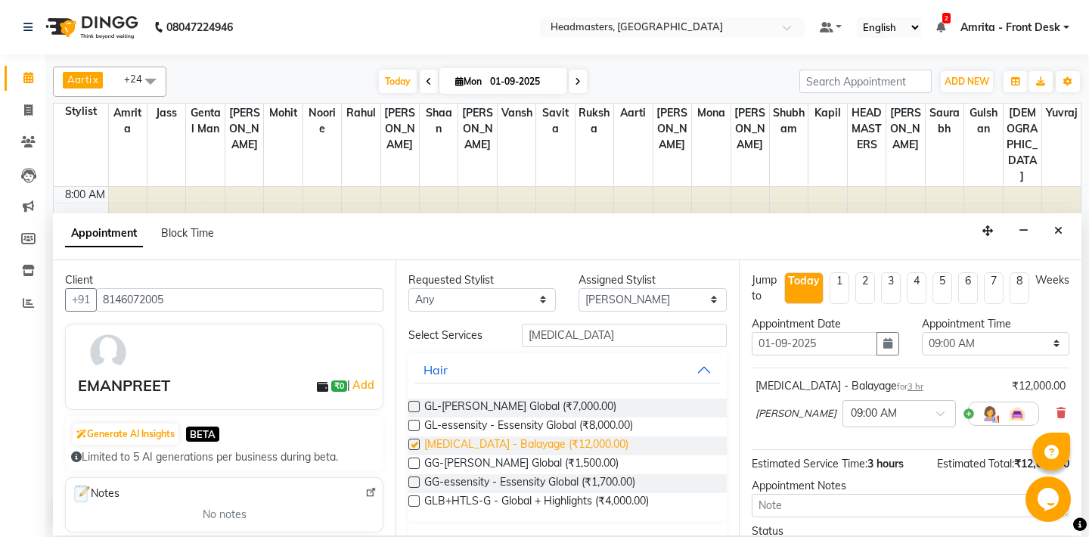
checkbox input "false"
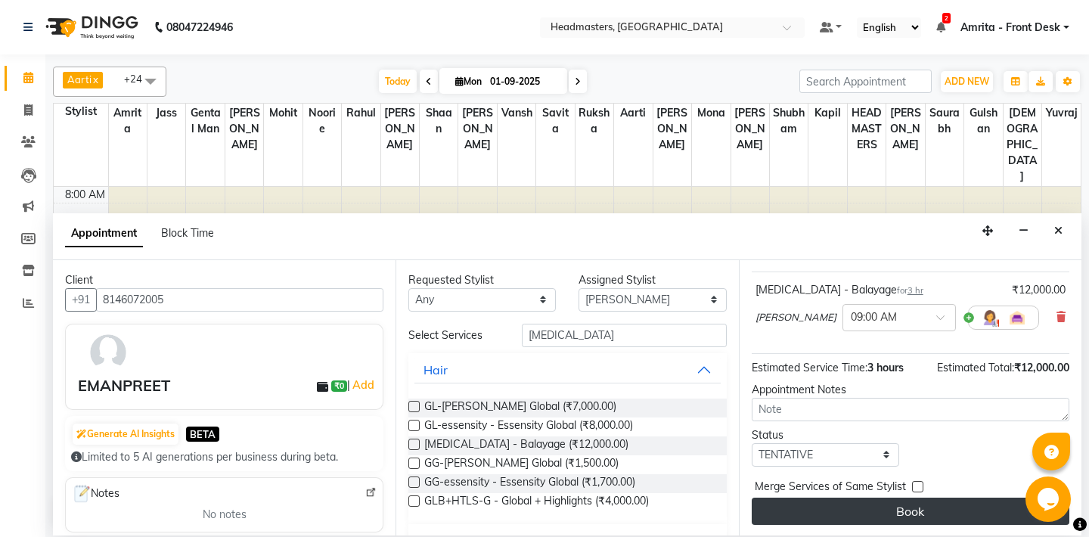
click at [880, 509] on button "Book" at bounding box center [911, 511] width 318 height 27
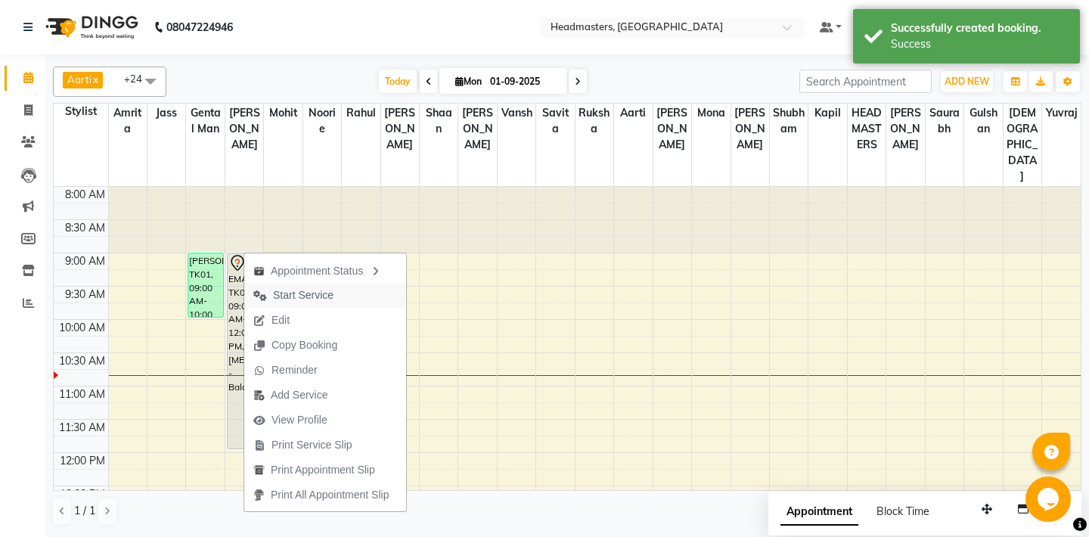
click at [306, 297] on span "Start Service" at bounding box center [303, 295] width 61 height 16
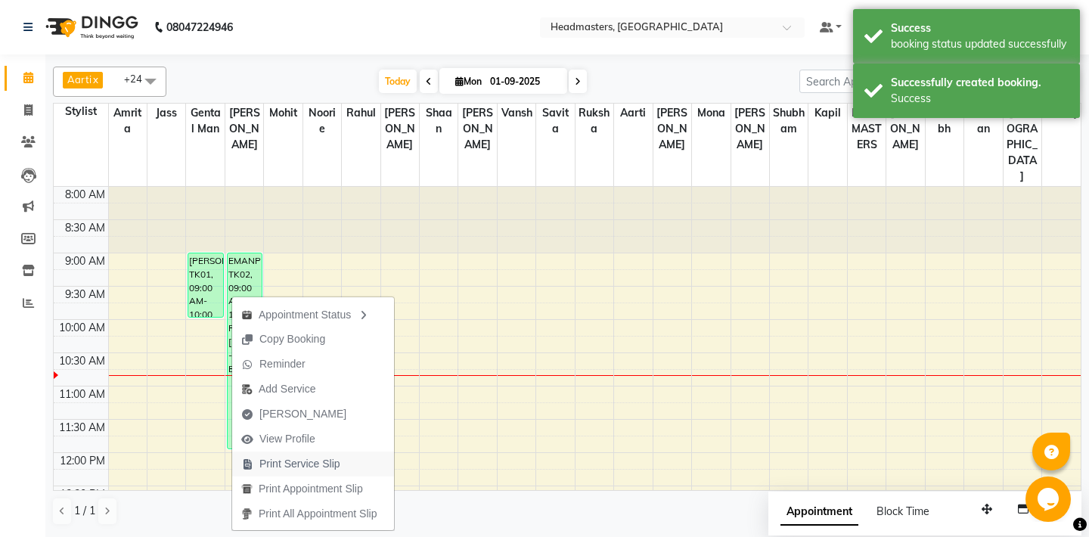
click at [303, 467] on span "Print Service Slip" at bounding box center [299, 464] width 81 height 16
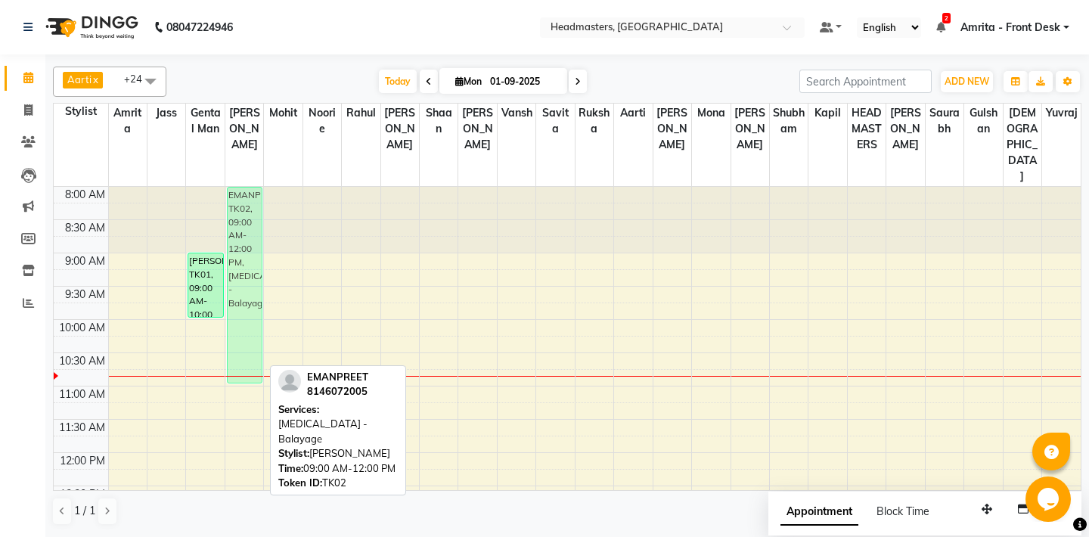
drag, startPoint x: 248, startPoint y: 342, endPoint x: 249, endPoint y: 281, distance: 61.3
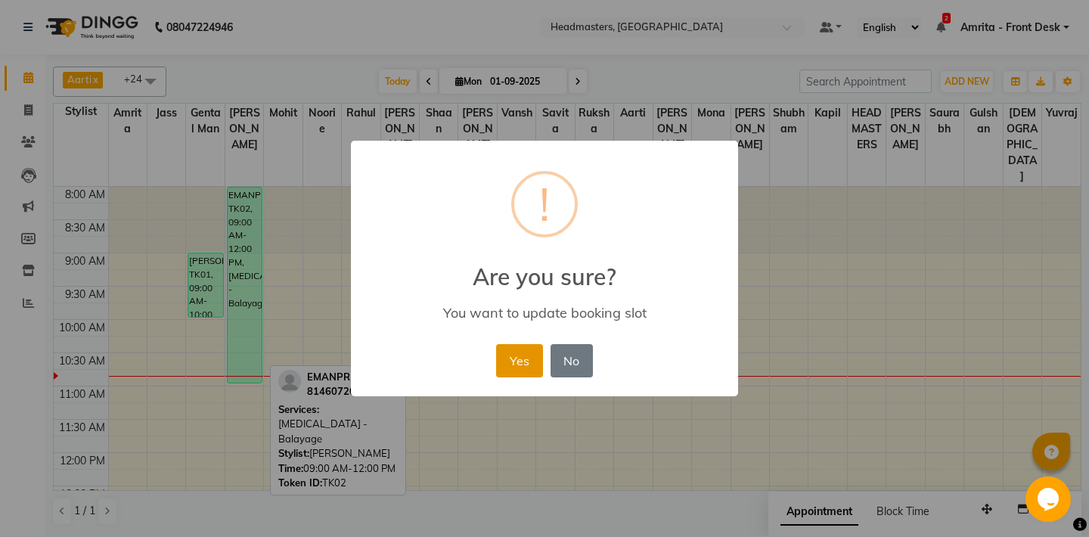
click at [522, 368] on button "Yes" at bounding box center [519, 360] width 46 height 33
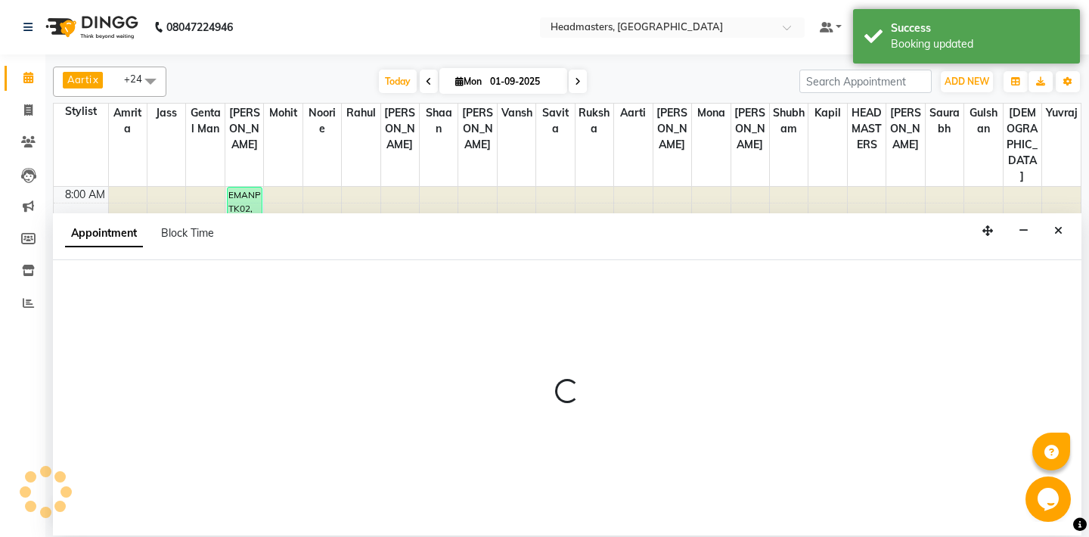
select select "60721"
select select "tentative"
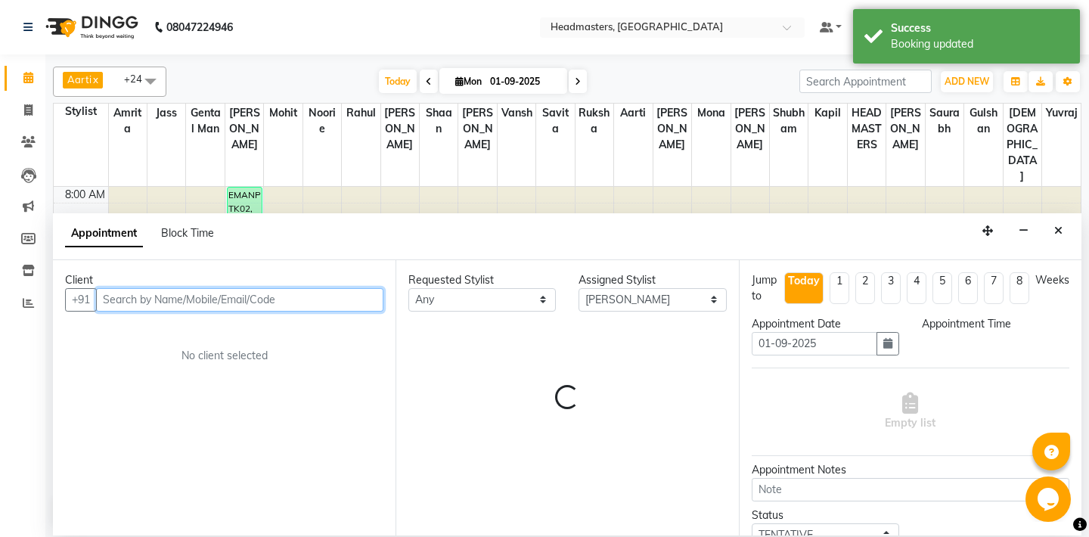
select select "660"
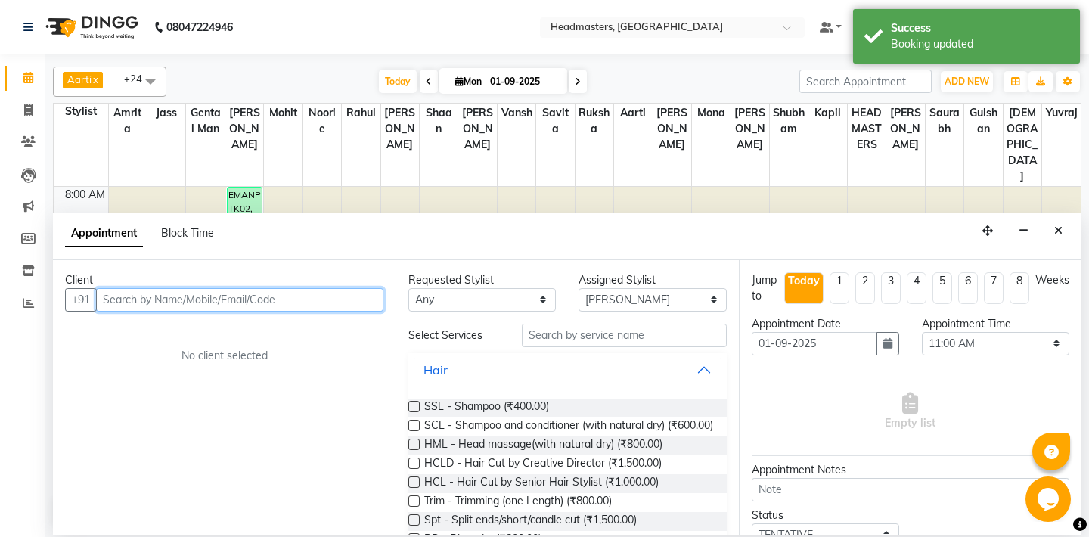
click at [230, 299] on input "text" at bounding box center [239, 299] width 287 height 23
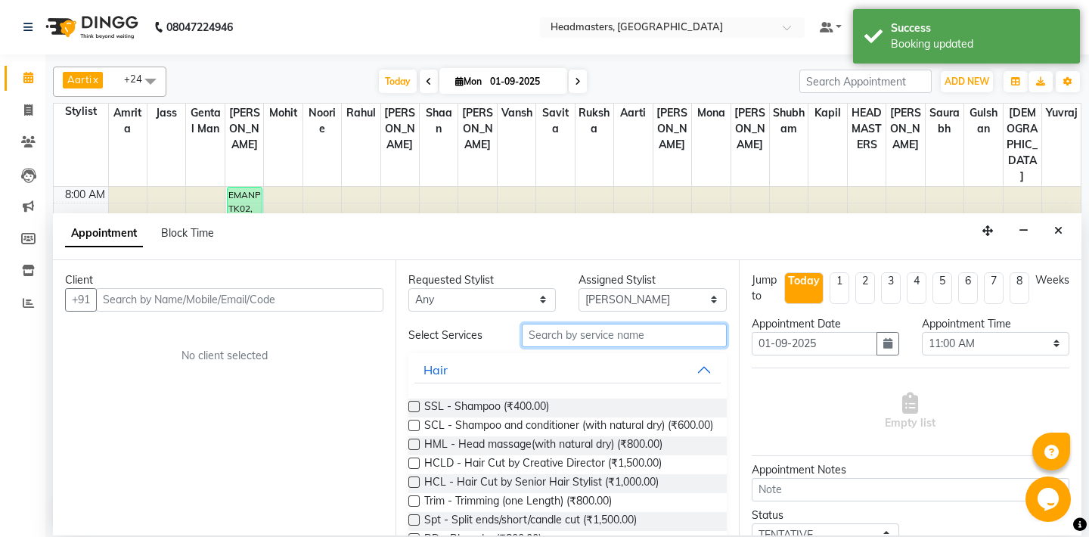
click at [592, 340] on input "text" at bounding box center [624, 335] width 204 height 23
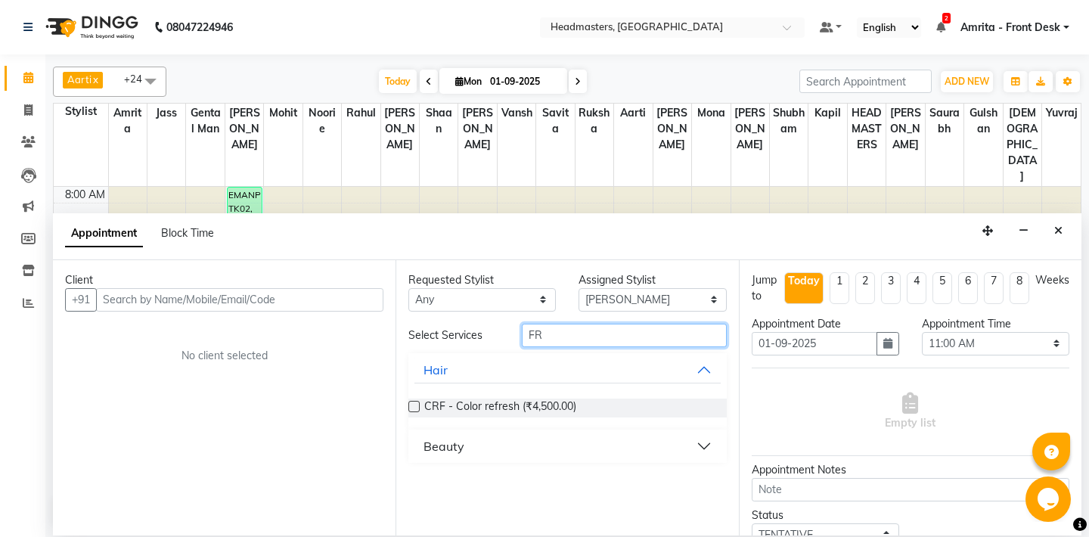
type input "F"
type input "WASH"
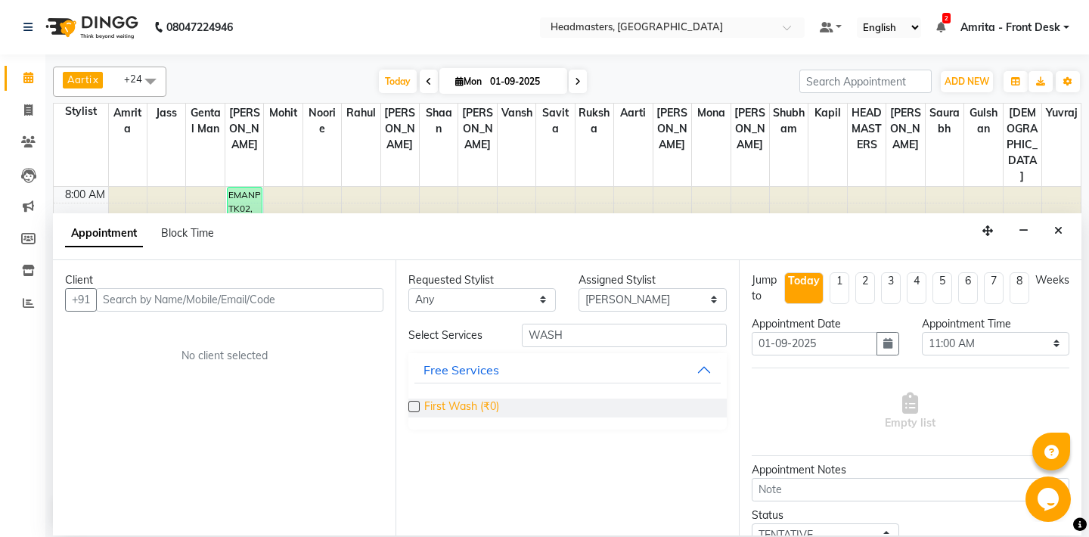
click at [483, 405] on span "First Wash (₹0)" at bounding box center [461, 408] width 75 height 19
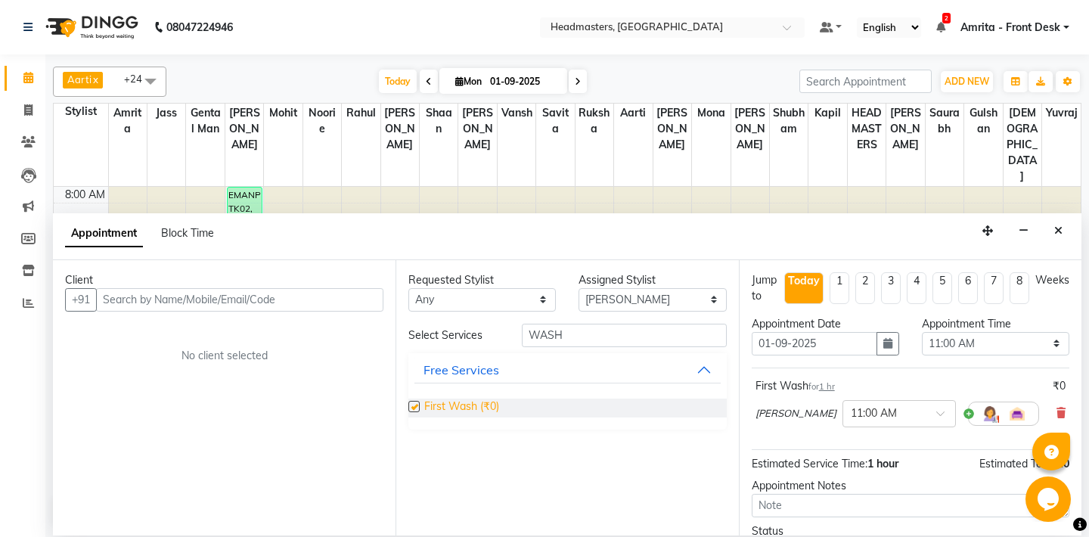
checkbox input "false"
click at [247, 300] on input "text" at bounding box center [239, 299] width 287 height 23
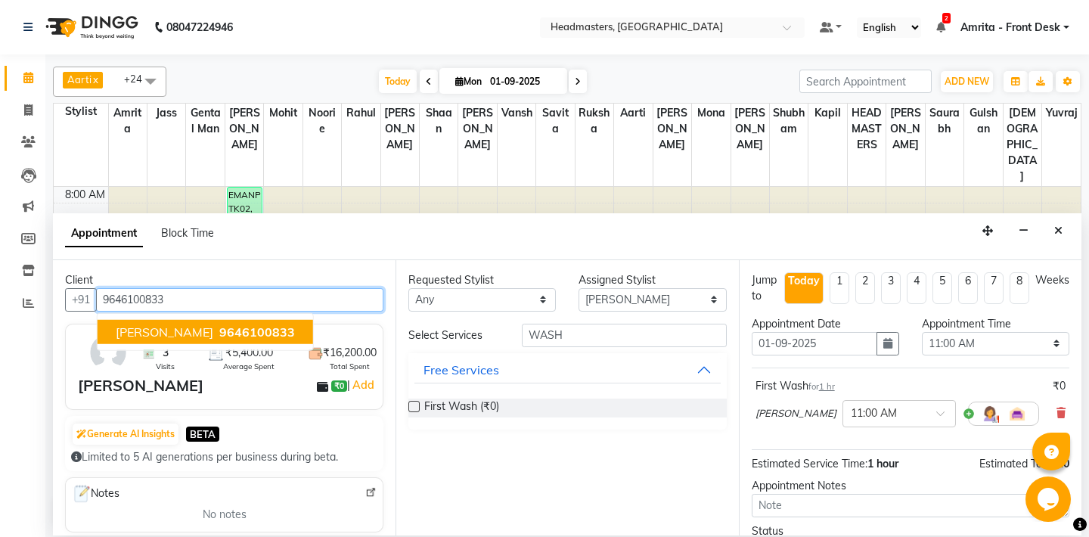
click at [219, 333] on span "9646100833" at bounding box center [257, 331] width 76 height 15
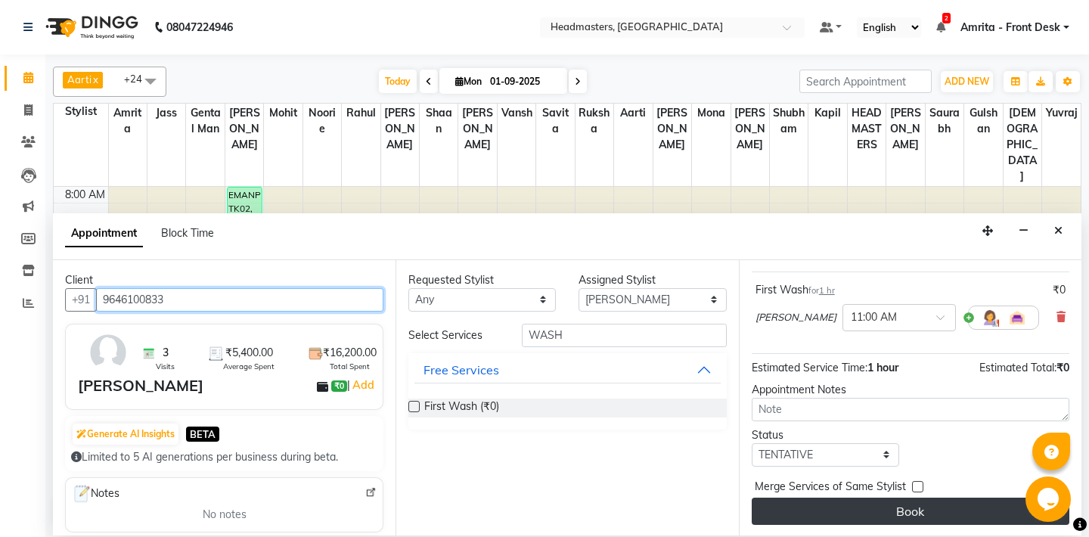
type input "9646100833"
click at [887, 502] on button "Book" at bounding box center [911, 511] width 318 height 27
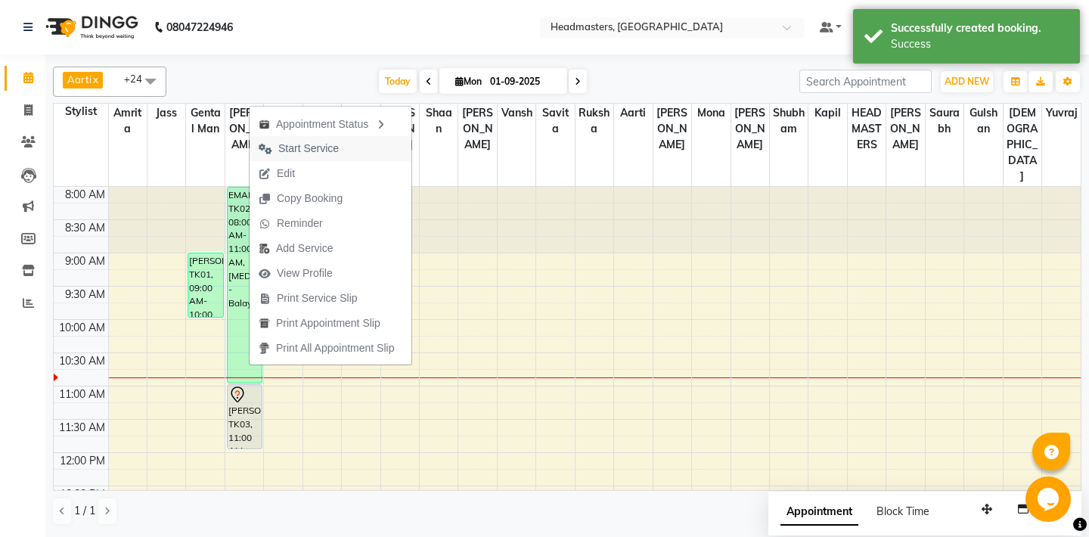
click at [317, 149] on span "Start Service" at bounding box center [308, 149] width 61 height 16
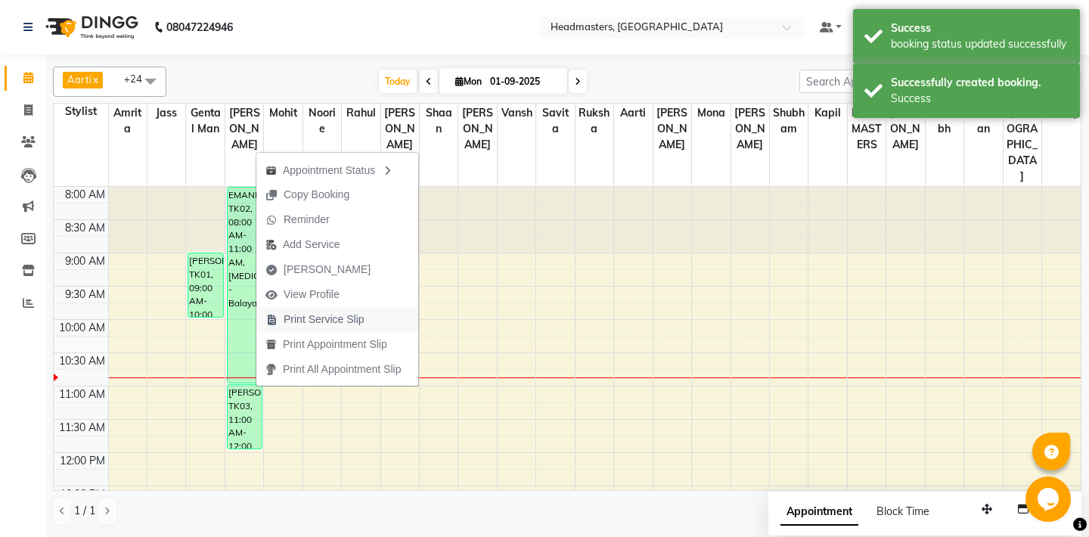
click at [326, 321] on span "Print Service Slip" at bounding box center [324, 320] width 81 height 16
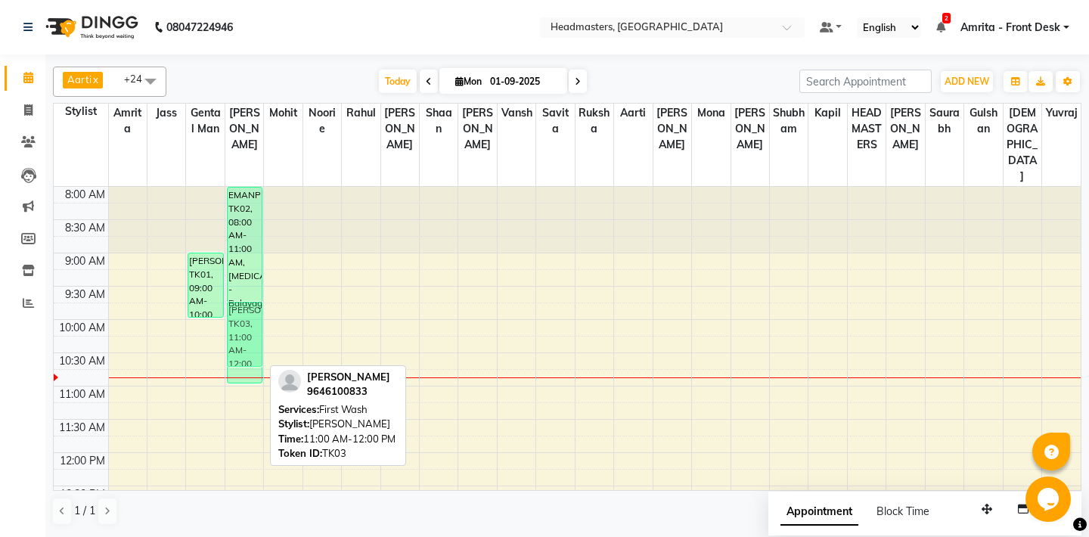
drag, startPoint x: 245, startPoint y: 380, endPoint x: 259, endPoint y: 297, distance: 84.3
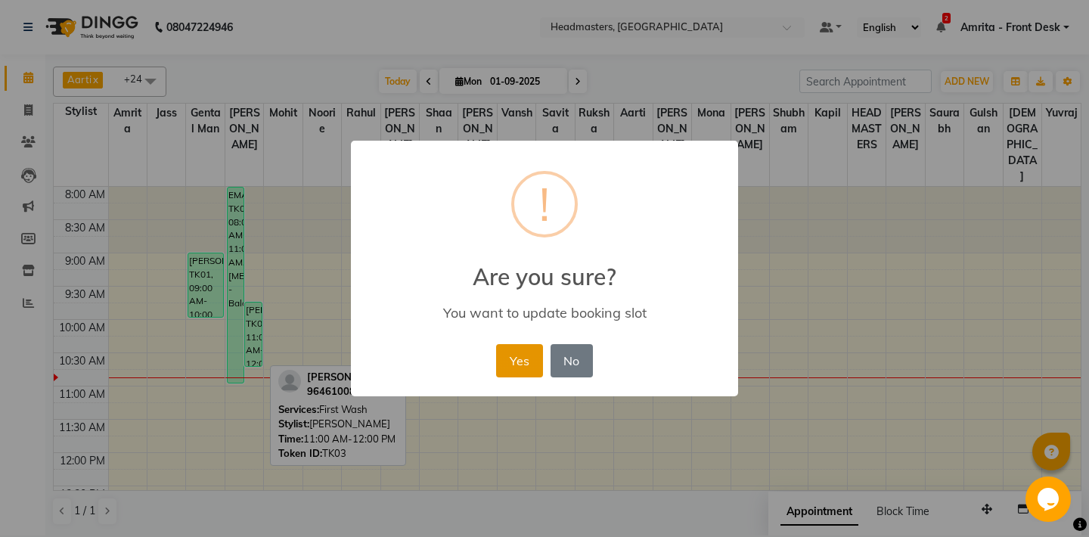
click at [510, 358] on button "Yes" at bounding box center [519, 360] width 46 height 33
